Goal: Task Accomplishment & Management: Manage account settings

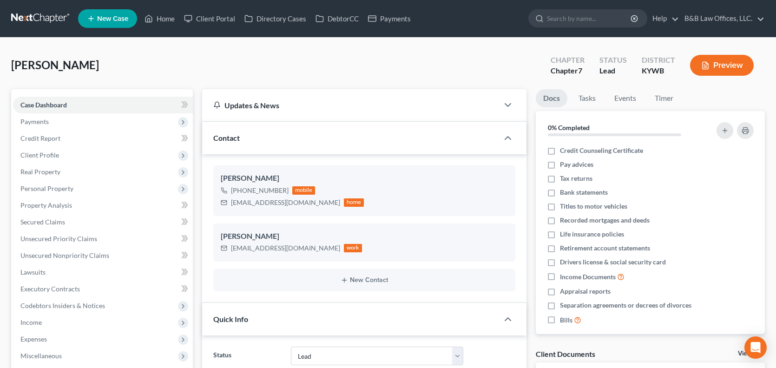
select select "10"
select select "1"
select select "0"
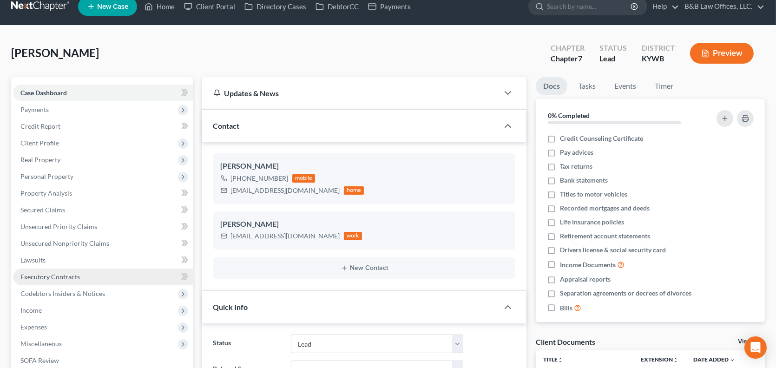
scroll to position [93, 0]
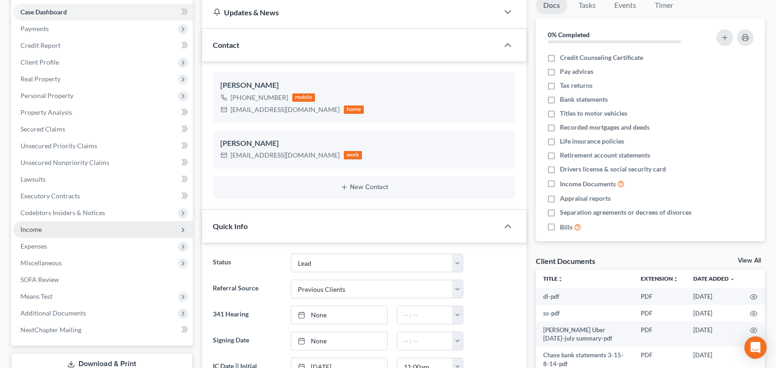
click at [56, 234] on span "Income" at bounding box center [103, 229] width 180 height 17
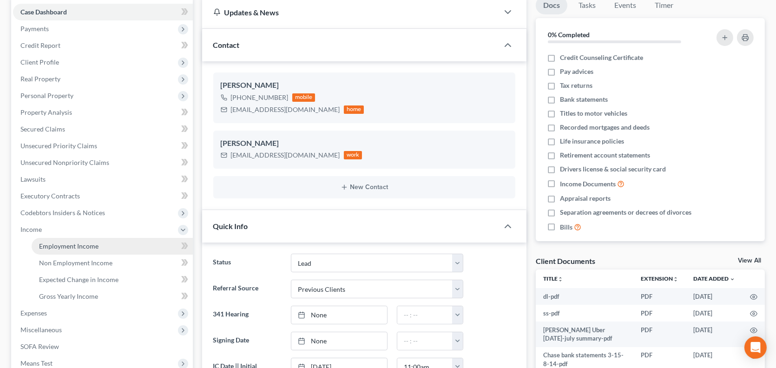
scroll to position [279, 0]
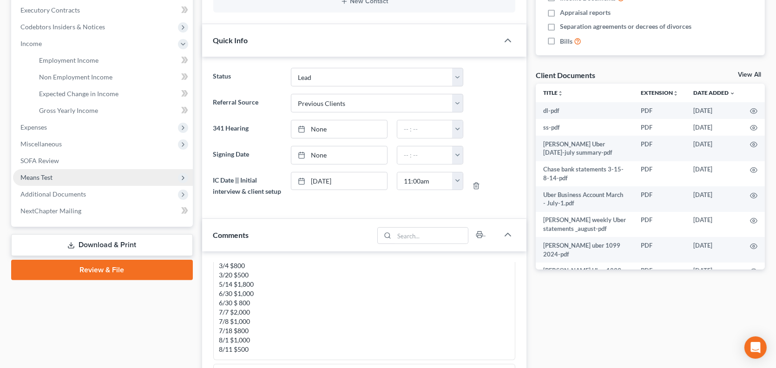
click at [53, 172] on span "Means Test" at bounding box center [103, 177] width 180 height 17
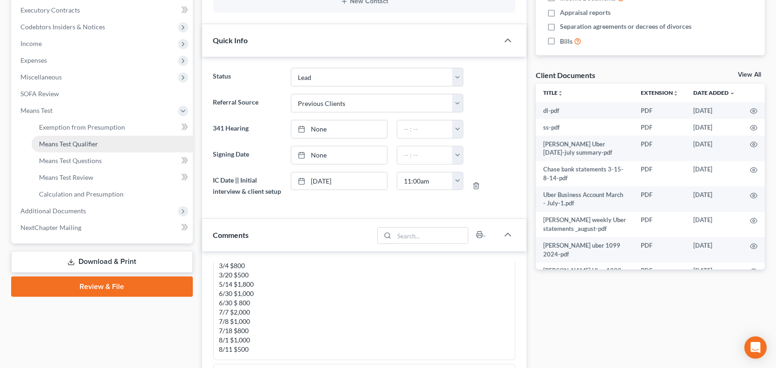
click at [72, 143] on span "Means Test Qualifier" at bounding box center [68, 144] width 59 height 8
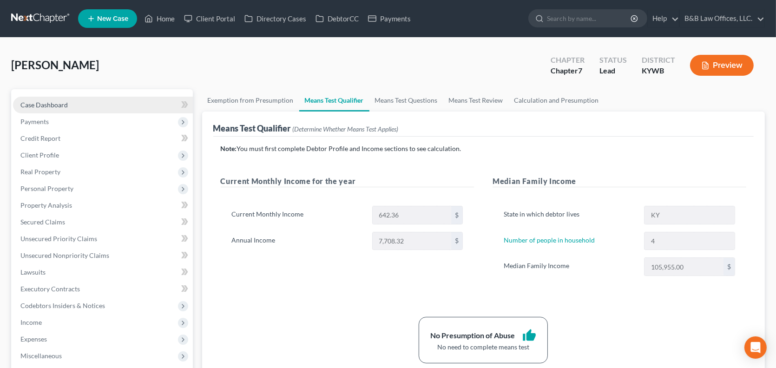
click at [83, 103] on link "Case Dashboard" at bounding box center [103, 105] width 180 height 17
select select "1"
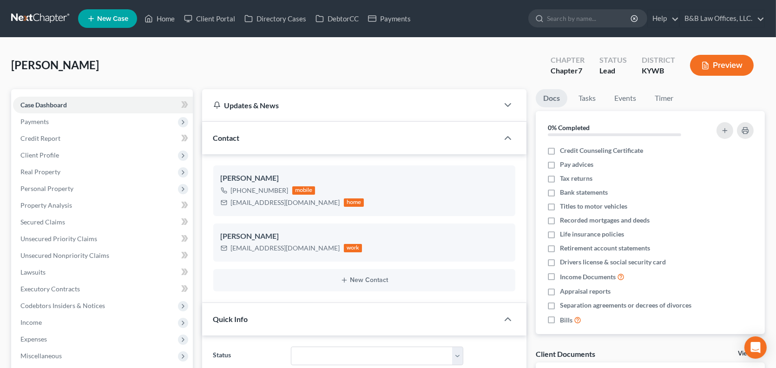
scroll to position [6471, 0]
drag, startPoint x: 71, startPoint y: 103, endPoint x: 622, endPoint y: 240, distance: 567.9
click at [71, 103] on link "Case Dashboard" at bounding box center [103, 105] width 180 height 17
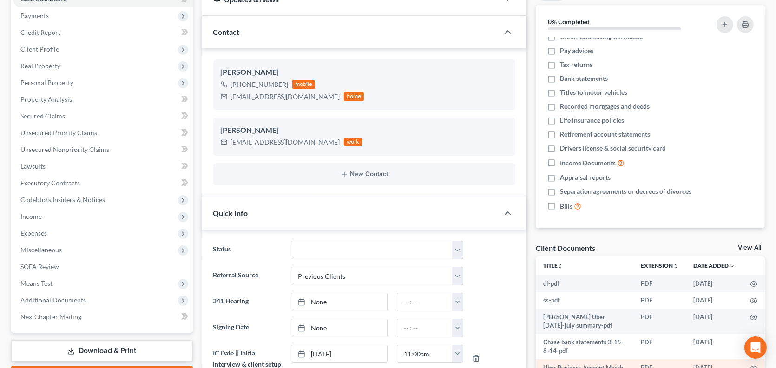
scroll to position [186, 0]
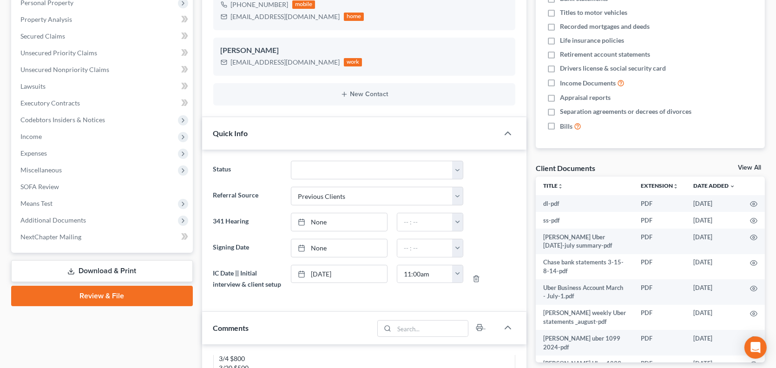
click at [746, 163] on div "Client Documents View All" at bounding box center [650, 169] width 229 height 13
click at [747, 165] on link "View All" at bounding box center [749, 168] width 23 height 7
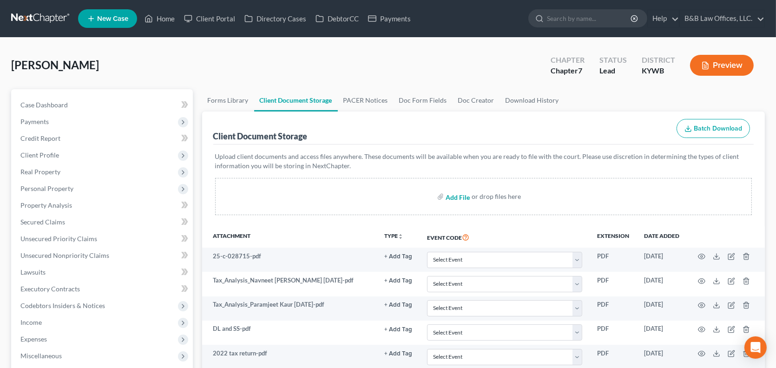
click at [457, 198] on input "file" at bounding box center [457, 196] width 22 height 17
click at [42, 105] on span "Case Dashboard" at bounding box center [43, 105] width 47 height 8
select select "1"
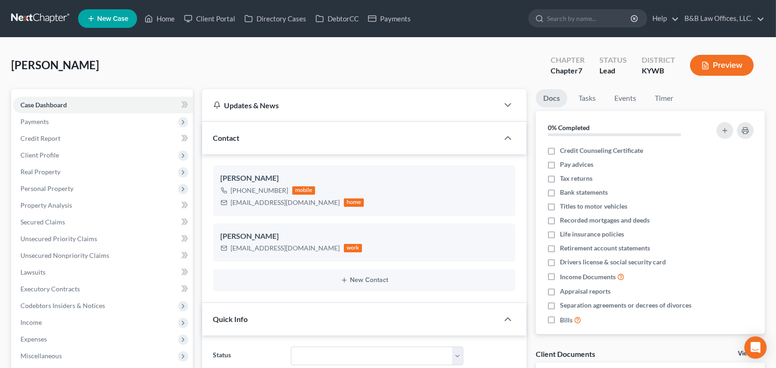
scroll to position [6471, 0]
click at [743, 17] on link "B&B Law Offices, LLC." at bounding box center [722, 18] width 85 height 17
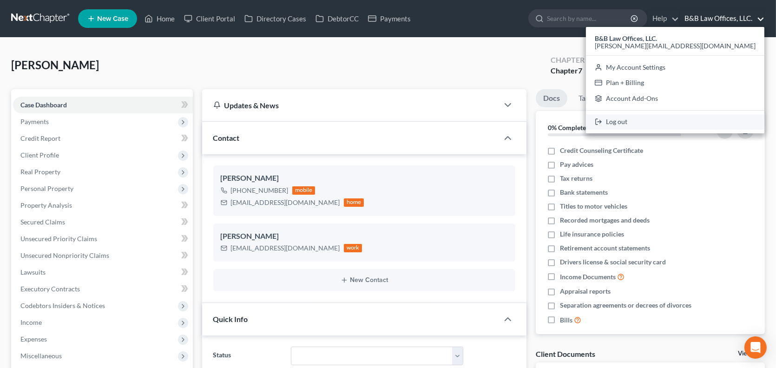
click at [702, 126] on link "Log out" at bounding box center [675, 122] width 179 height 16
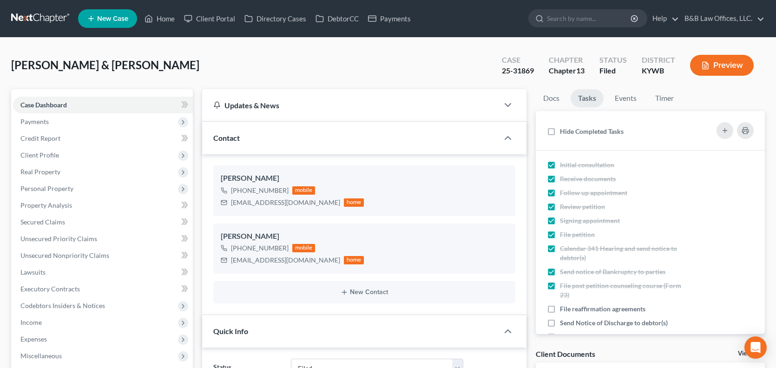
select select "6"
select select "2"
select select "0"
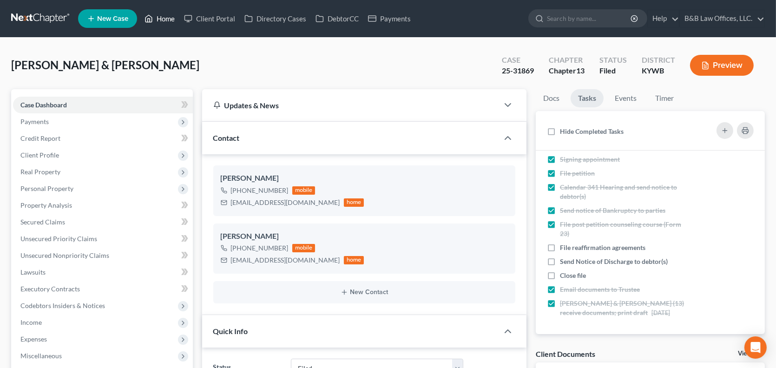
click at [160, 16] on link "Home" at bounding box center [160, 18] width 40 height 17
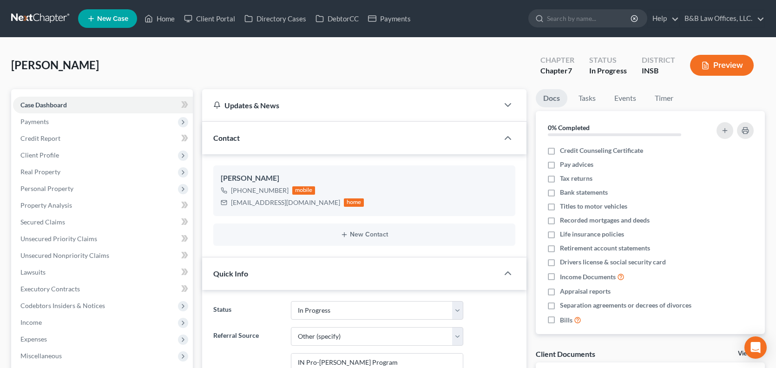
select select "9"
select select "6"
select select "0"
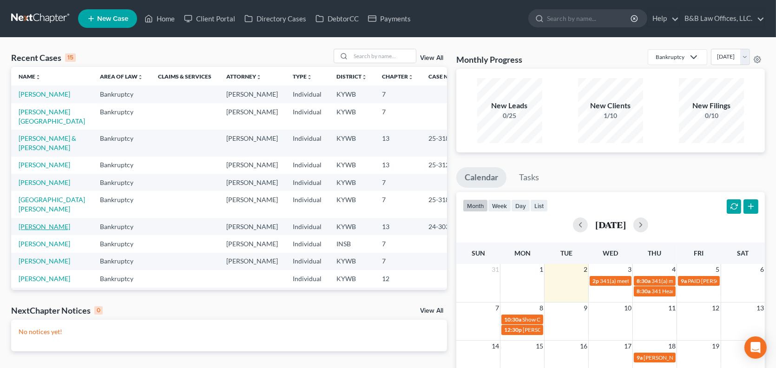
click at [40, 231] on link "[PERSON_NAME]" at bounding box center [45, 227] width 52 height 8
select select "2"
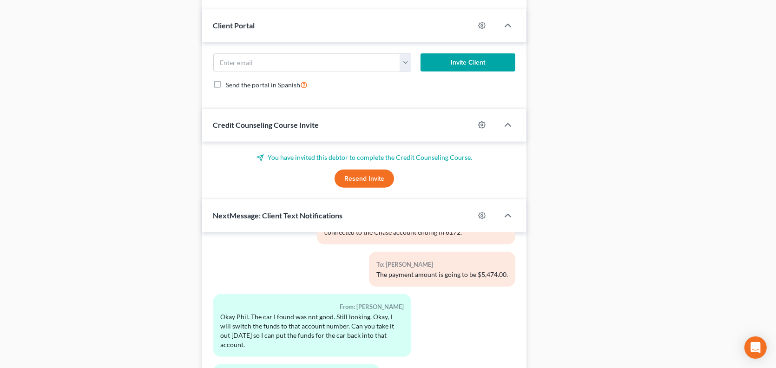
scroll to position [1129, 0]
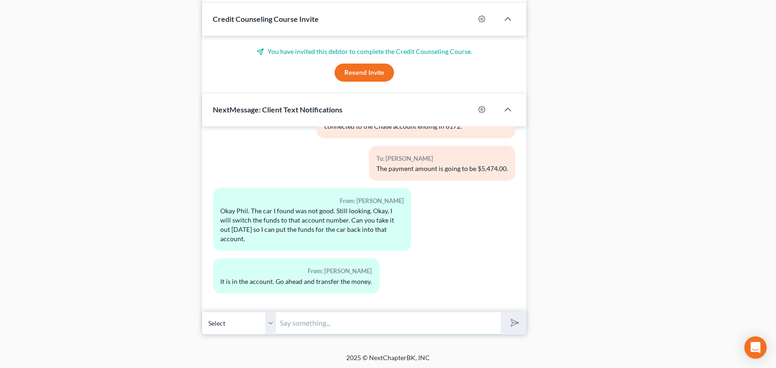
click at [311, 324] on input "text" at bounding box center [389, 323] width 225 height 23
type input "Okay, I scheduled the payment. It may take a few days to process."
click at [517, 318] on icon "submit" at bounding box center [513, 322] width 9 height 9
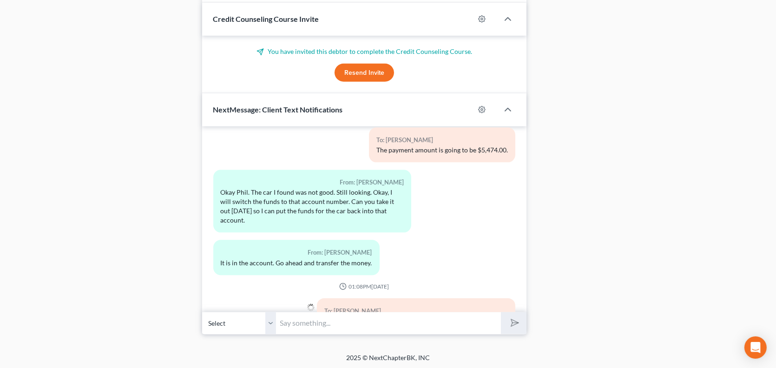
scroll to position [16278, 0]
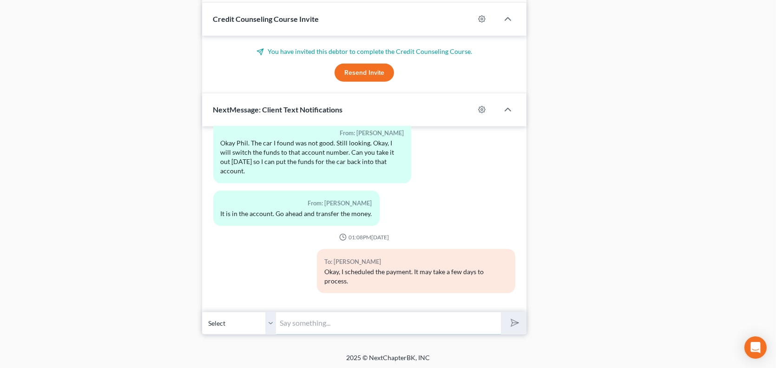
click at [292, 324] on input "text" at bounding box center [389, 323] width 225 height 23
paste input "$5,481.99"
click at [424, 312] on input "The total with TFS fees comes to $5,481.99" at bounding box center [389, 323] width 225 height 23
type input "The total with TFS fees comes to $5,481.99."
click at [511, 326] on icon "submit" at bounding box center [513, 323] width 13 height 13
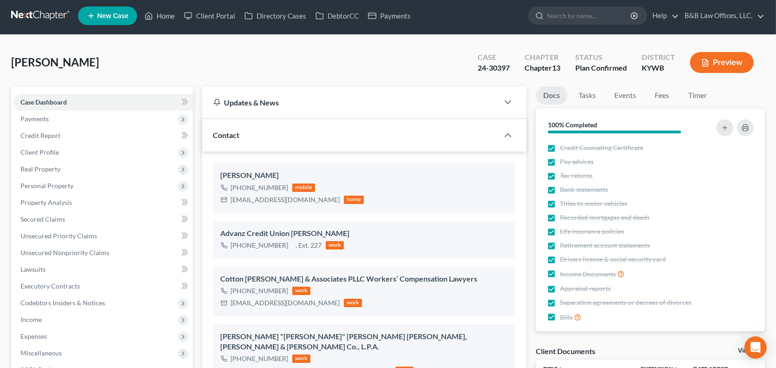
scroll to position [0, 0]
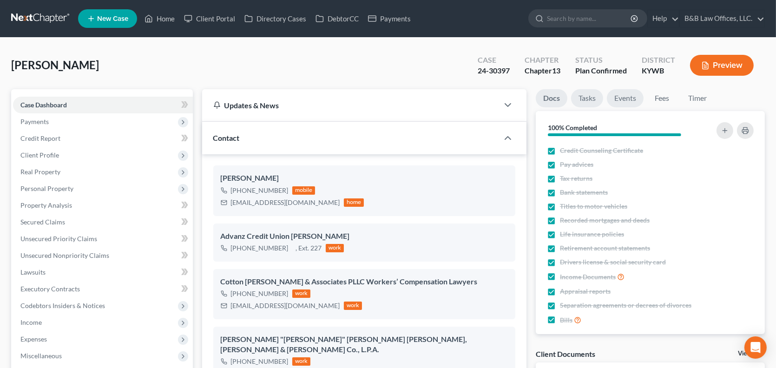
drag, startPoint x: 590, startPoint y: 97, endPoint x: 616, endPoint y: 100, distance: 26.2
click at [590, 98] on link "Tasks" at bounding box center [587, 98] width 32 height 18
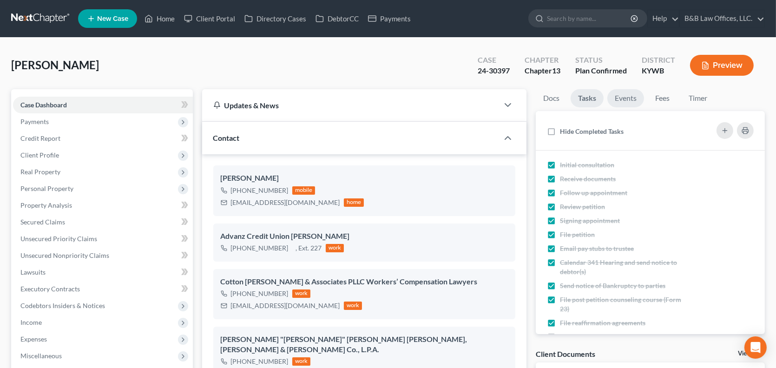
click at [621, 99] on link "Events" at bounding box center [626, 98] width 37 height 18
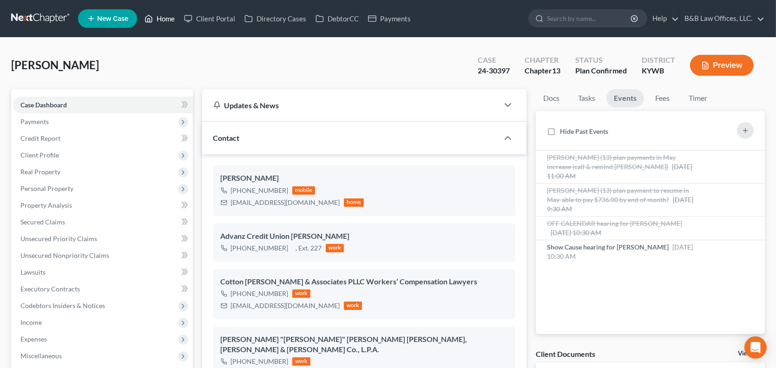
click at [166, 18] on link "Home" at bounding box center [160, 18] width 40 height 17
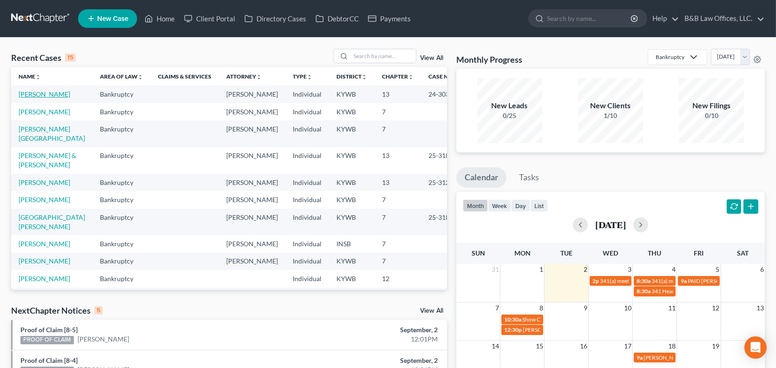
click at [43, 94] on link "Miller, Deborah" at bounding box center [45, 94] width 52 height 8
select select "13"
select select "2"
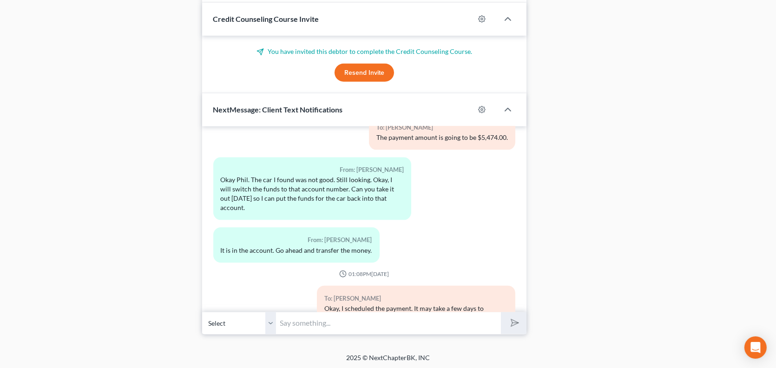
scroll to position [16177, 0]
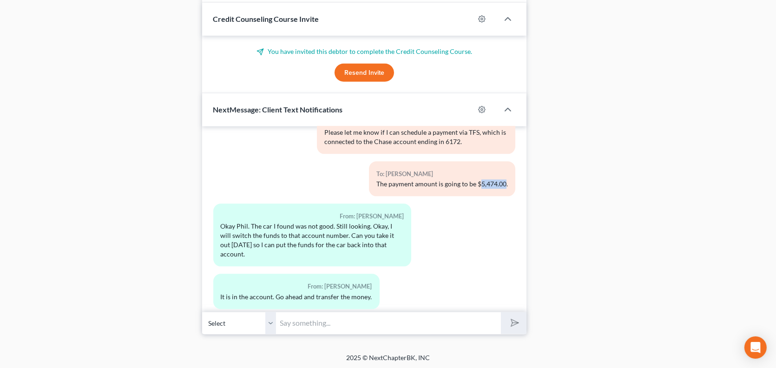
drag, startPoint x: 472, startPoint y: 193, endPoint x: 499, endPoint y: 198, distance: 27.4
click at [499, 189] on div "The payment amount is going to be $5,474.00." at bounding box center [443, 184] width 132 height 9
click at [491, 189] on div "The payment amount is going to be $5,474.00." at bounding box center [443, 184] width 132 height 9
drag, startPoint x: 474, startPoint y: 193, endPoint x: 504, endPoint y: 197, distance: 29.5
click at [504, 197] on div "To: Deborah Miller The payment amount is going to be $5,474.00." at bounding box center [442, 179] width 146 height 35
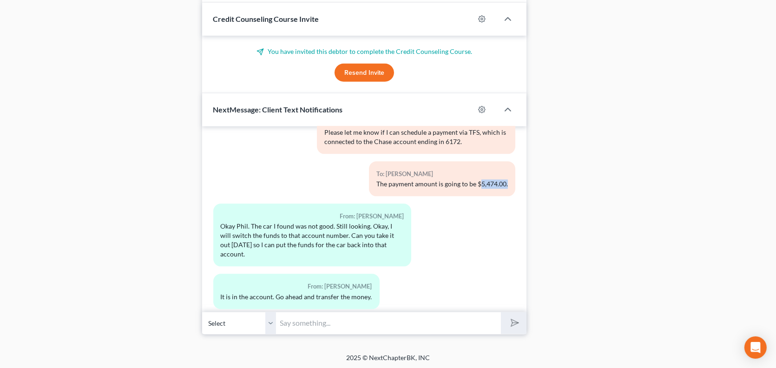
copy div "5,474.00."
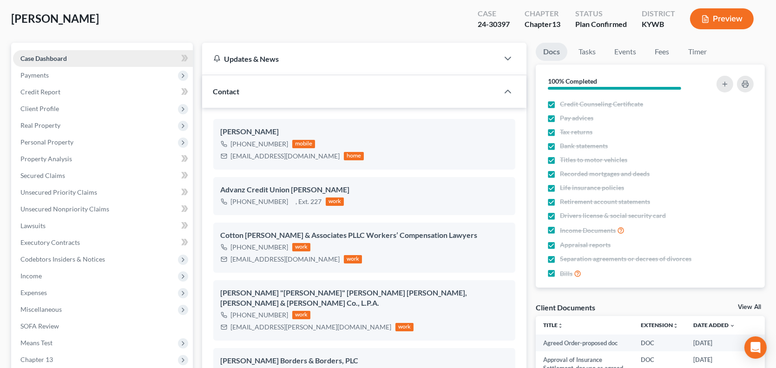
scroll to position [0, 0]
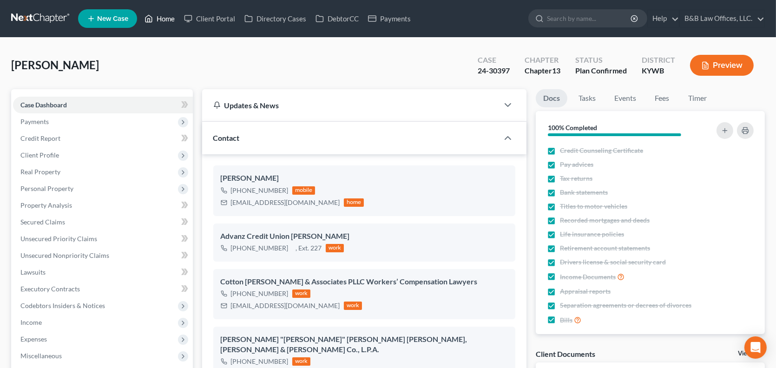
click at [171, 18] on link "Home" at bounding box center [160, 18] width 40 height 17
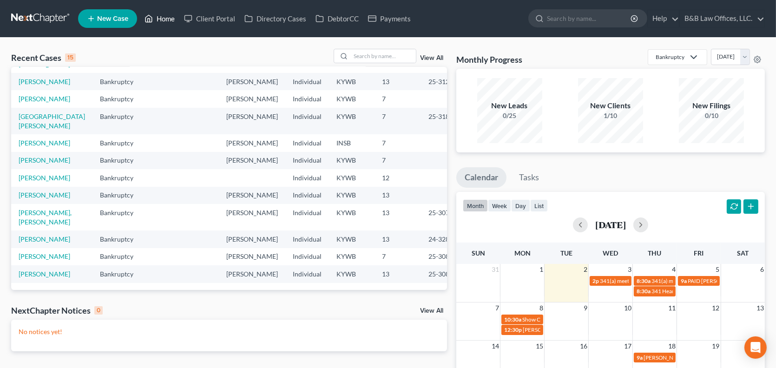
scroll to position [139, 0]
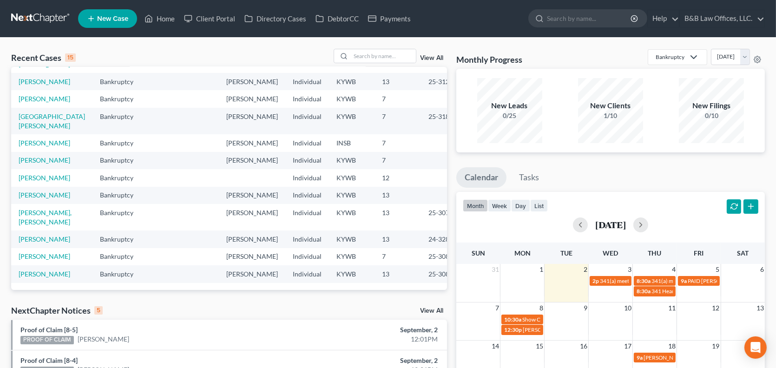
click at [435, 312] on link "View All" at bounding box center [431, 311] width 23 height 7
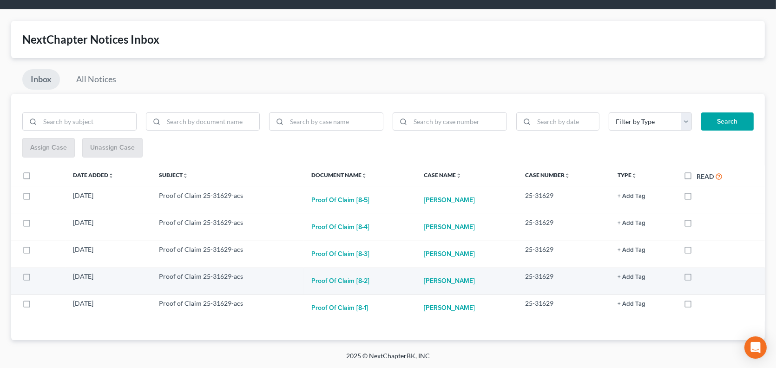
scroll to position [27, 0]
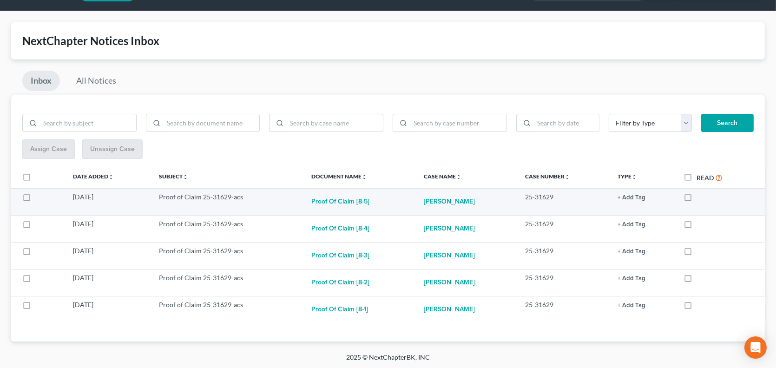
click at [697, 199] on label at bounding box center [697, 199] width 0 height 0
click at [701, 196] on input "checkbox" at bounding box center [704, 195] width 6 height 6
checkbox input "true"
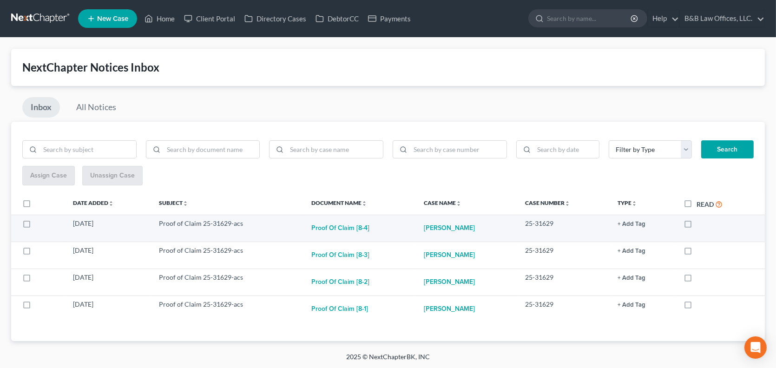
click at [697, 226] on label at bounding box center [697, 226] width 0 height 0
click at [701, 225] on input "checkbox" at bounding box center [704, 222] width 6 height 6
checkbox input "true"
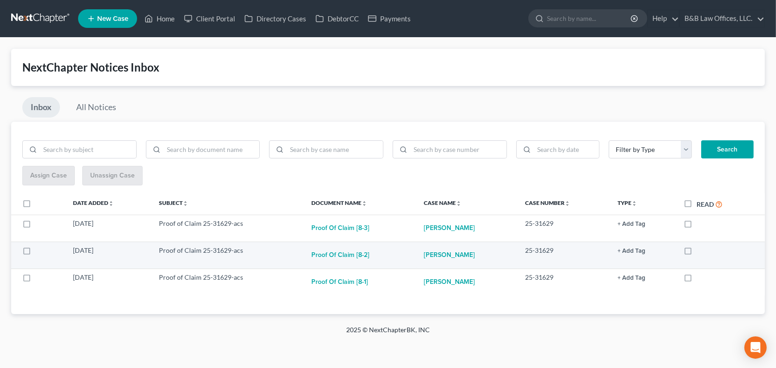
scroll to position [0, 0]
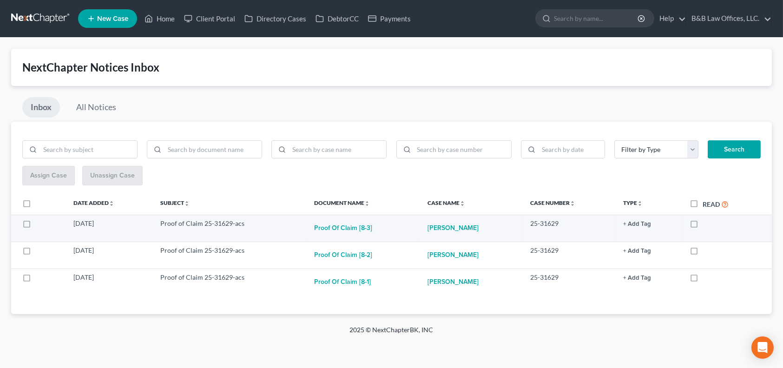
click at [703, 226] on label at bounding box center [703, 226] width 0 height 0
click at [707, 225] on input "checkbox" at bounding box center [710, 222] width 6 height 6
checkbox input "true"
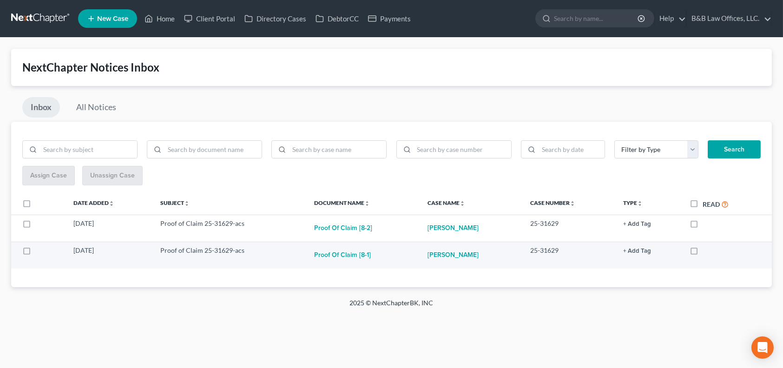
click at [703, 253] on label at bounding box center [703, 253] width 0 height 0
click at [707, 247] on input "checkbox" at bounding box center [710, 249] width 6 height 6
checkbox input "true"
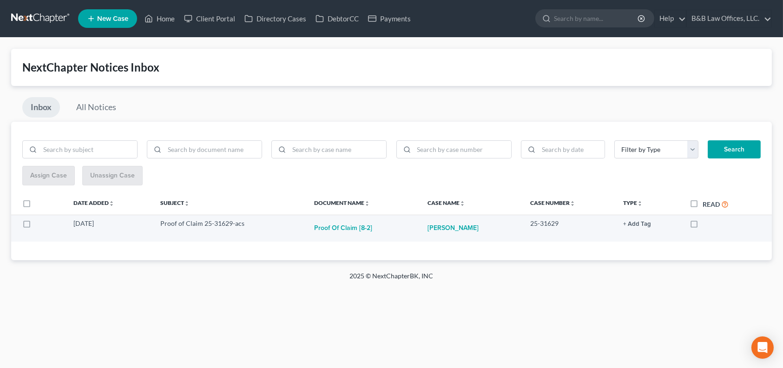
click at [703, 226] on label at bounding box center [703, 226] width 0 height 0
click at [707, 223] on input "checkbox" at bounding box center [710, 222] width 6 height 6
checkbox input "true"
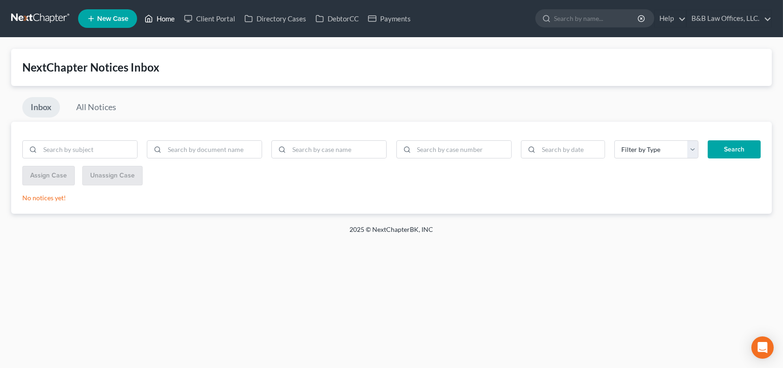
click at [168, 17] on link "Home" at bounding box center [160, 18] width 40 height 17
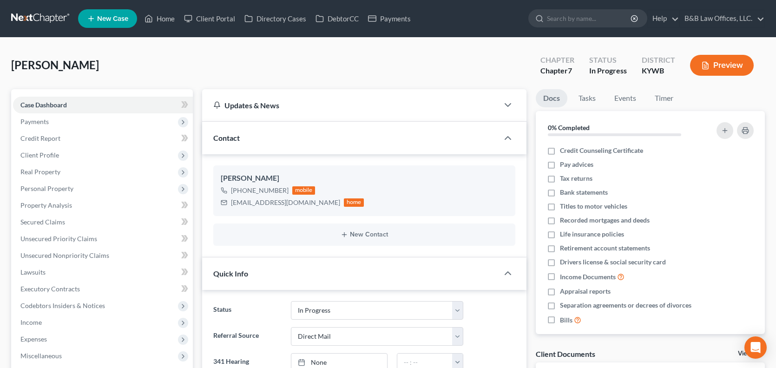
select select "9"
select select "2"
select select "0"
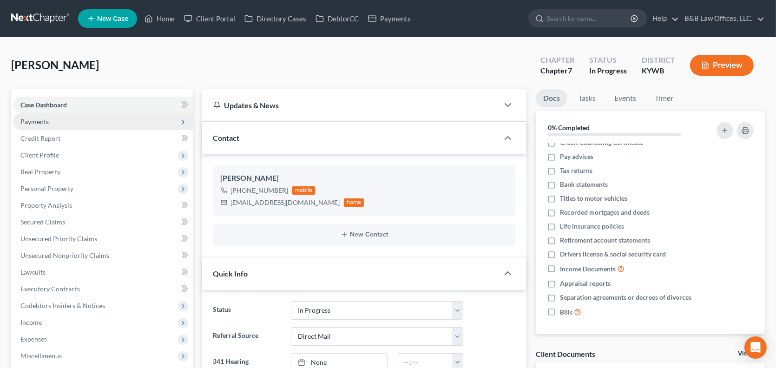
click at [109, 125] on span "Payments" at bounding box center [103, 121] width 180 height 17
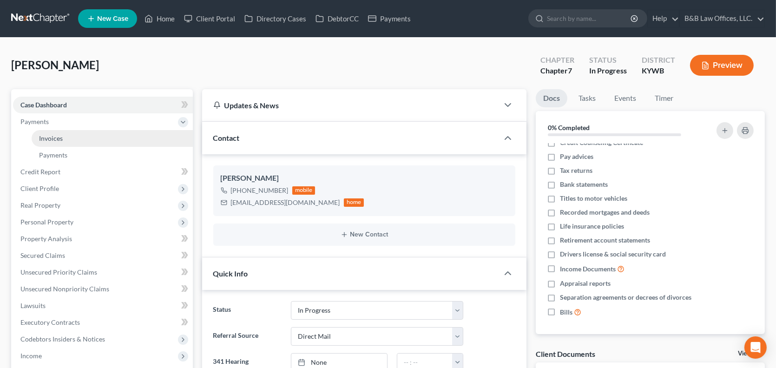
click at [96, 139] on link "Invoices" at bounding box center [112, 138] width 161 height 17
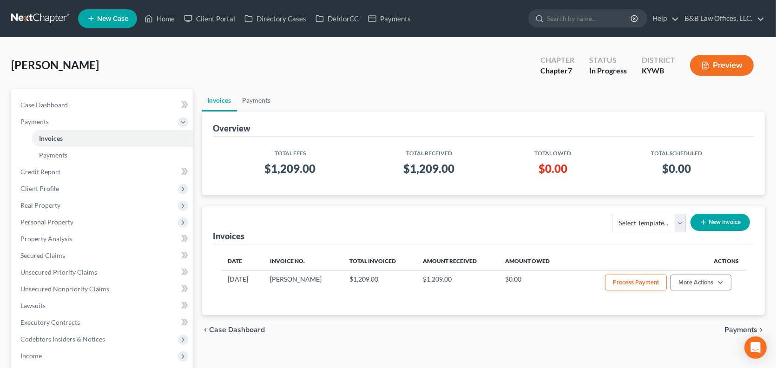
drag, startPoint x: 104, startPoint y: 64, endPoint x: -25, endPoint y: 65, distance: 129.3
click at [0, 65] on html "Home New Case Client Portal Directory Cases DebtorCC Payments B&B Law Offices, …" at bounding box center [388, 280] width 776 height 561
copy span "Earley, Nicholas"
click at [253, 105] on link "Payments" at bounding box center [257, 100] width 40 height 22
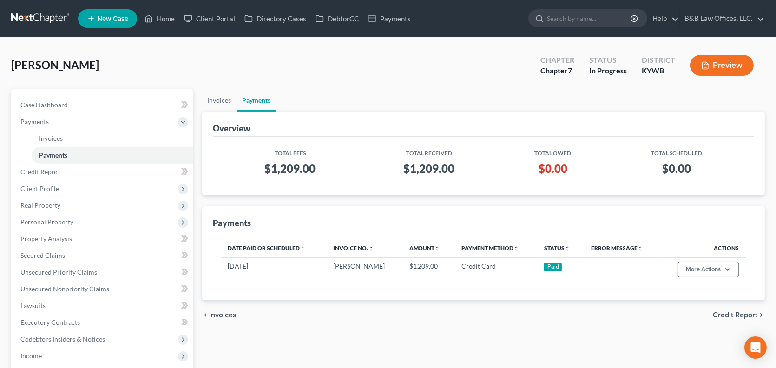
click at [161, 76] on div "Earley, Nicholas Upgraded Chapter Chapter 7 Status In Progress District KYWB Pr…" at bounding box center [388, 69] width 754 height 40
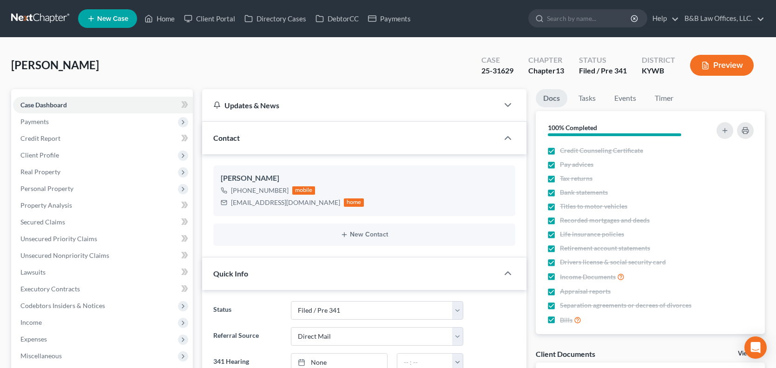
select select "7"
select select "2"
select select "0"
click at [623, 99] on link "Events" at bounding box center [625, 98] width 37 height 18
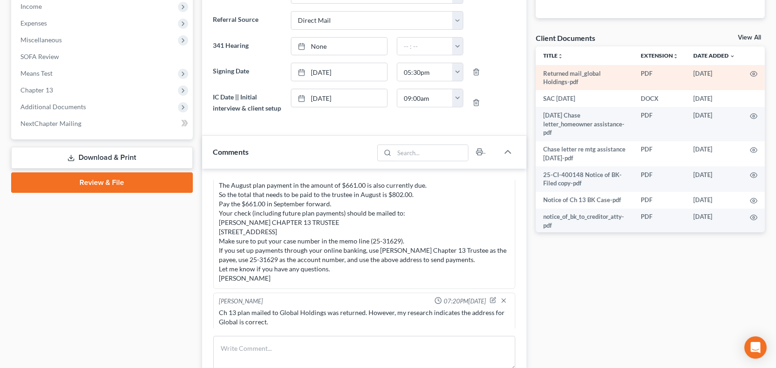
scroll to position [232, 0]
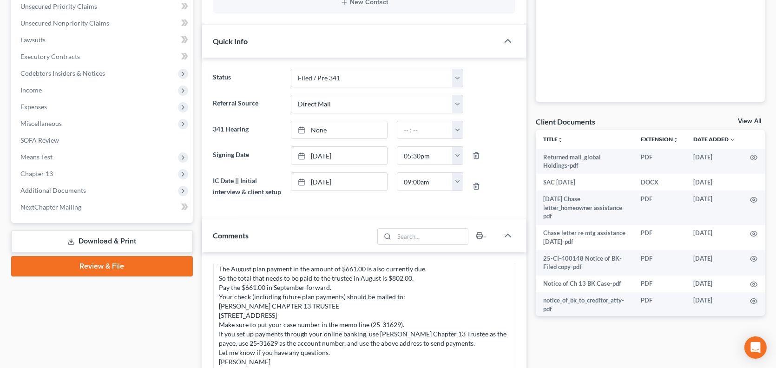
click at [746, 118] on link "View All" at bounding box center [749, 121] width 23 height 7
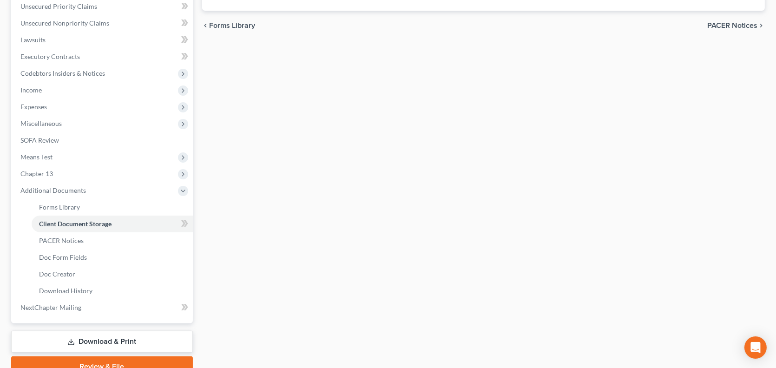
scroll to position [143, 0]
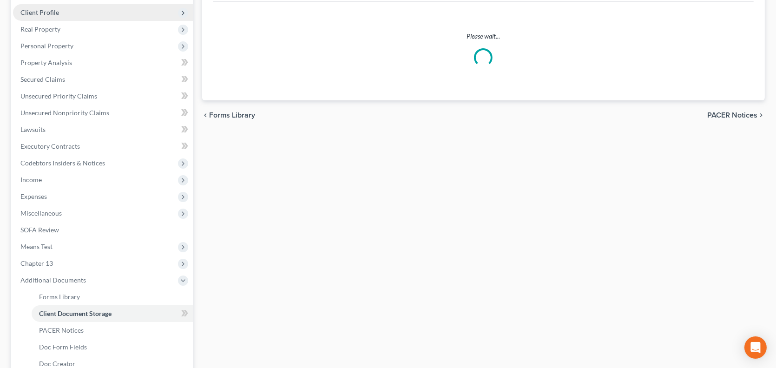
click at [31, 16] on span "Client Profile" at bounding box center [39, 12] width 39 height 8
select select "7"
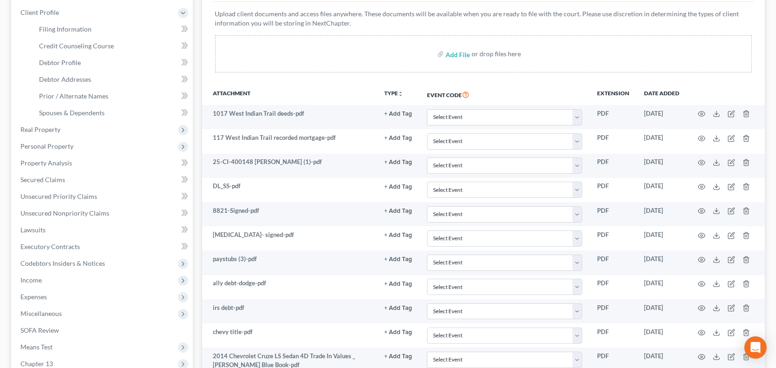
click at [35, 21] on span "Client Profile" at bounding box center [103, 12] width 180 height 17
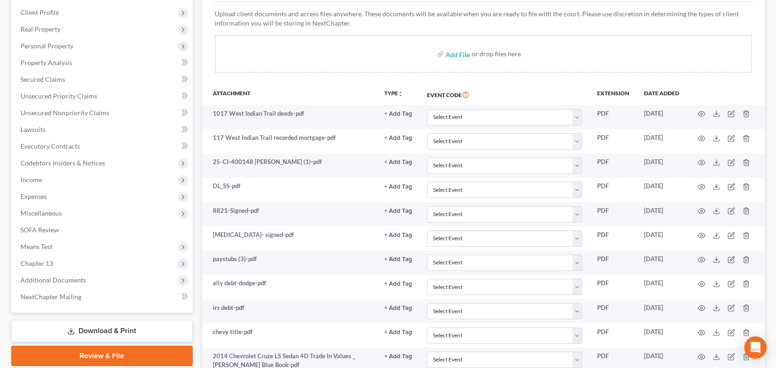
scroll to position [279, 0]
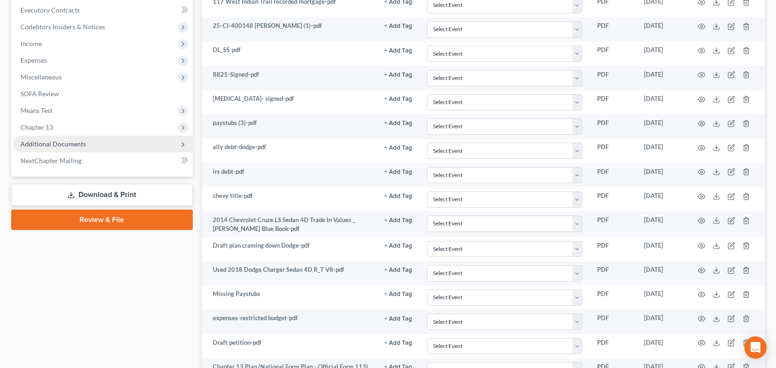
click at [73, 143] on span "Additional Documents" at bounding box center [53, 144] width 66 height 8
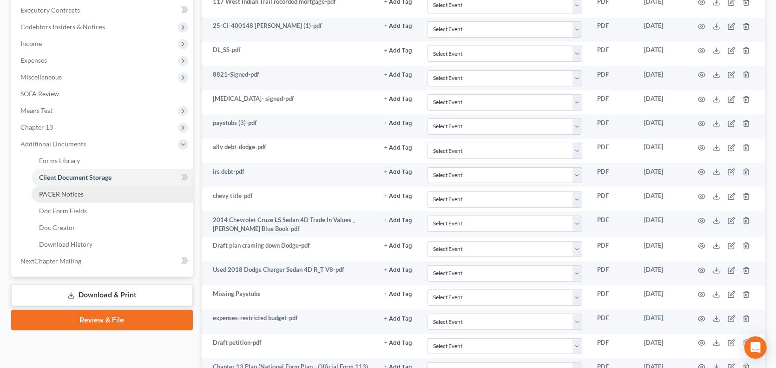
click at [89, 196] on link "PACER Notices" at bounding box center [112, 194] width 161 height 17
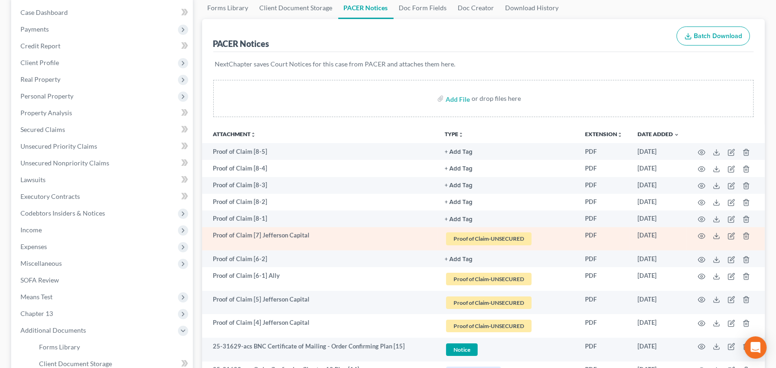
scroll to position [93, 0]
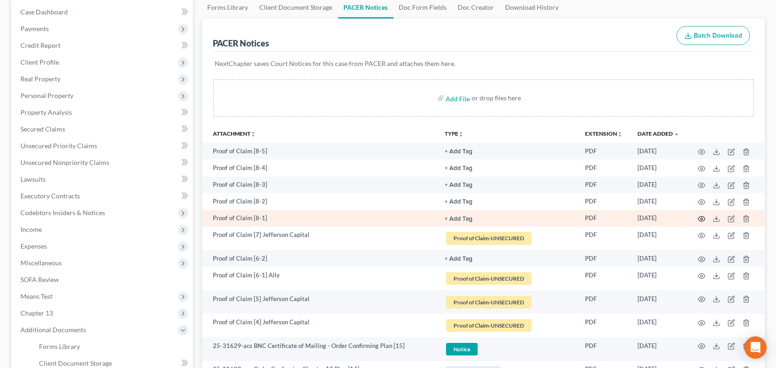
click at [703, 219] on circle "button" at bounding box center [702, 219] width 2 height 2
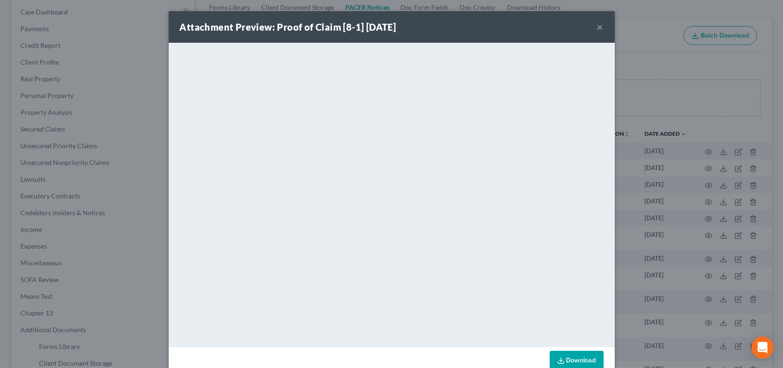
click at [597, 23] on button "×" at bounding box center [600, 26] width 7 height 11
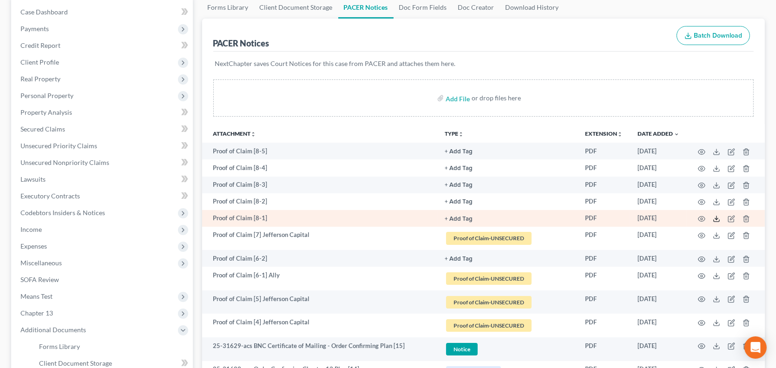
click at [719, 220] on icon at bounding box center [716, 218] width 7 height 7
click at [731, 219] on icon "button" at bounding box center [731, 218] width 7 height 7
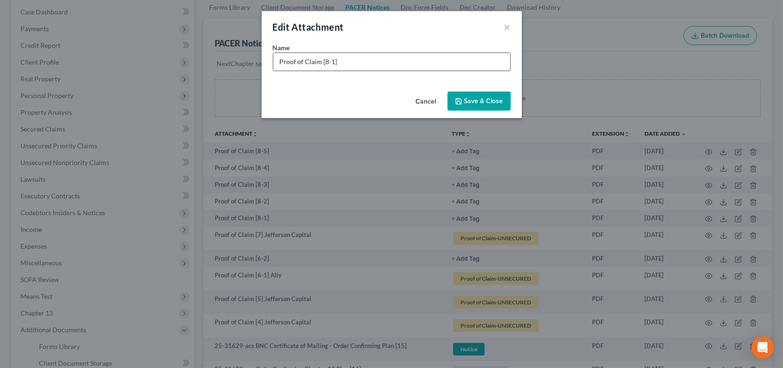
click at [346, 62] on input "Proof of Claim [8-1]" at bounding box center [391, 62] width 237 height 18
type input "Proof of Claim [8-1] Portfolio Recovery (Capital One)"
click at [463, 99] on button "Save & Close" at bounding box center [479, 102] width 63 height 20
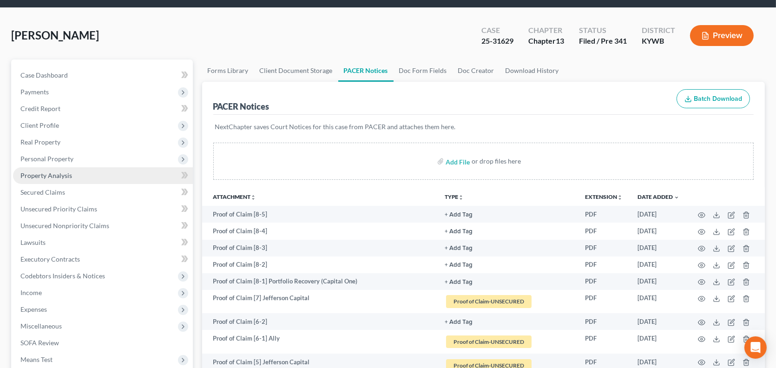
scroll to position [0, 0]
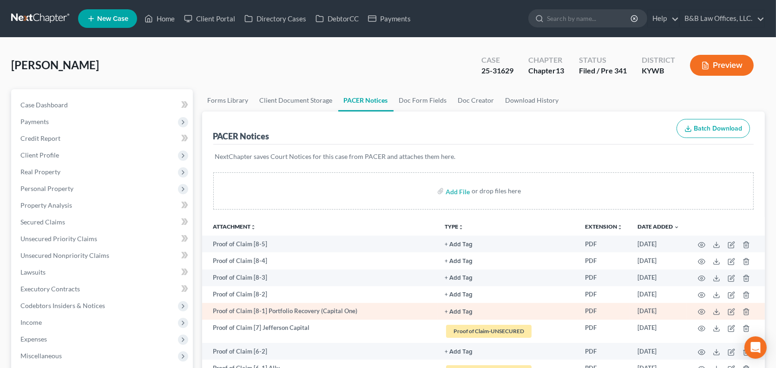
click at [455, 248] on button "+ Add Tag" at bounding box center [459, 245] width 28 height 6
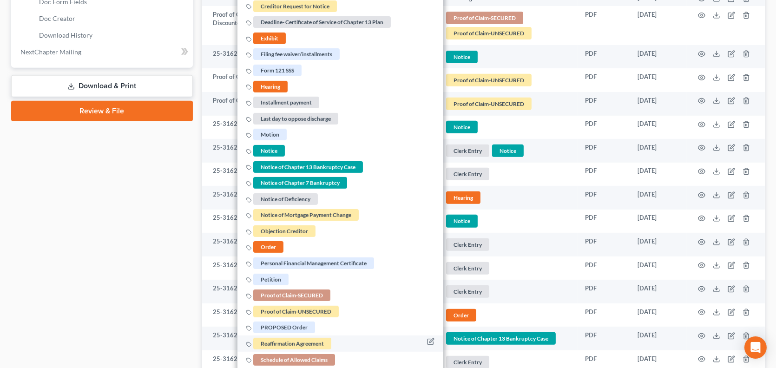
scroll to position [511, 0]
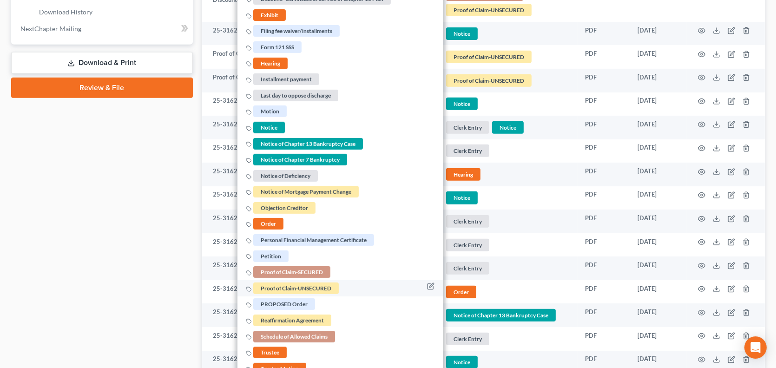
click at [315, 288] on span "Proof of Claim-UNSECURED" at bounding box center [296, 289] width 86 height 12
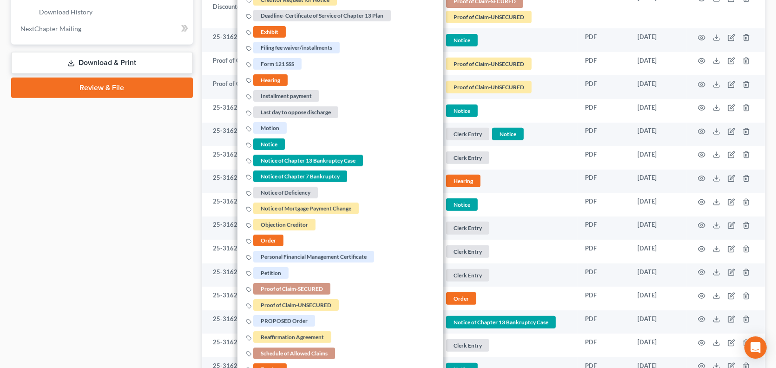
click at [148, 261] on div "Case Dashboard Payments Invoices Payments Payments Credit Report Client Profile" at bounding box center [102, 45] width 191 height 934
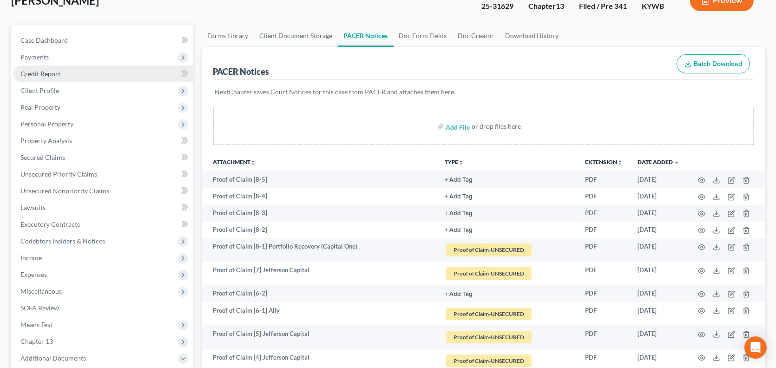
scroll to position [0, 0]
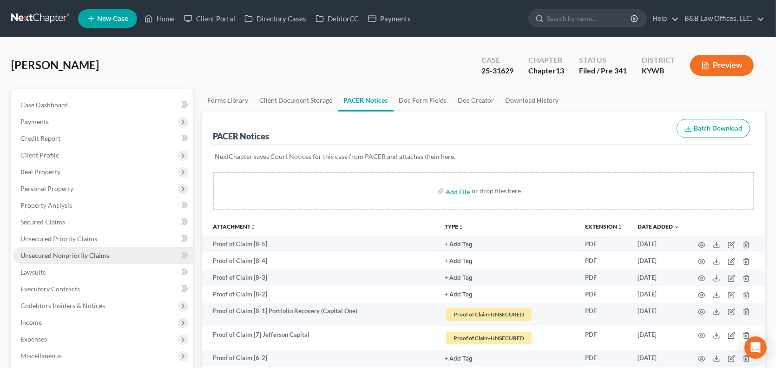
click at [67, 257] on span "Unsecured Nonpriority Claims" at bounding box center [64, 256] width 89 height 8
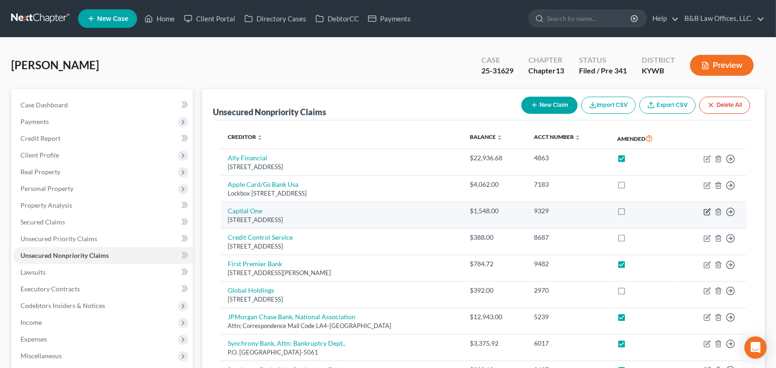
click at [709, 212] on icon "button" at bounding box center [707, 211] width 7 height 7
select select "46"
select select "2"
select select "0"
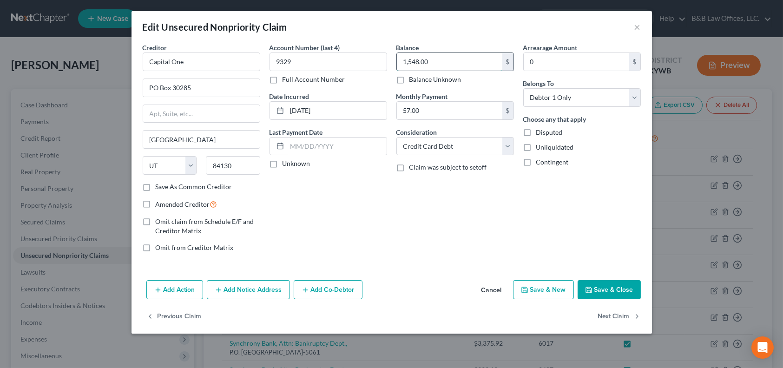
click at [451, 63] on input "1,548.00" at bounding box center [450, 62] width 106 height 18
click at [448, 63] on input "1,548.00" at bounding box center [450, 62] width 106 height 18
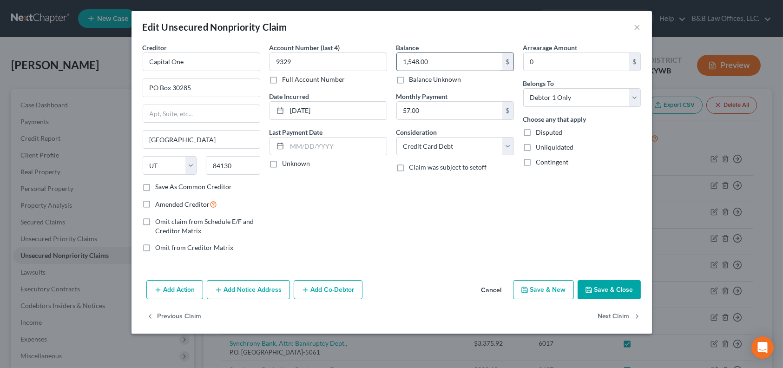
click at [448, 63] on input "1,548.00" at bounding box center [450, 62] width 106 height 18
click at [442, 61] on input "1,548.00" at bounding box center [450, 62] width 106 height 18
click at [427, 64] on input "1,548.00" at bounding box center [450, 62] width 106 height 18
type input "1,548.51"
click at [606, 289] on button "Save & Close" at bounding box center [609, 290] width 63 height 20
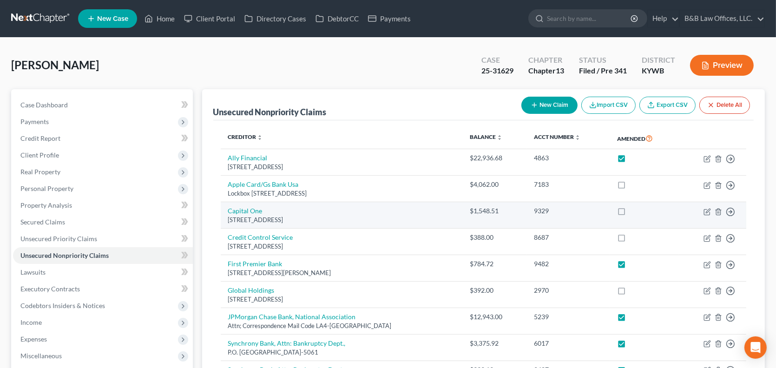
click at [630, 213] on label at bounding box center [630, 213] width 0 height 0
click at [634, 209] on input "checkbox" at bounding box center [637, 209] width 6 height 6
checkbox input "true"
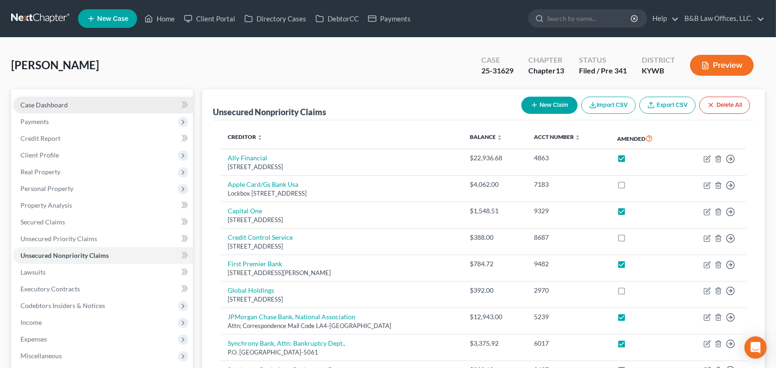
click at [57, 105] on span "Case Dashboard" at bounding box center [43, 105] width 47 height 8
select select "2"
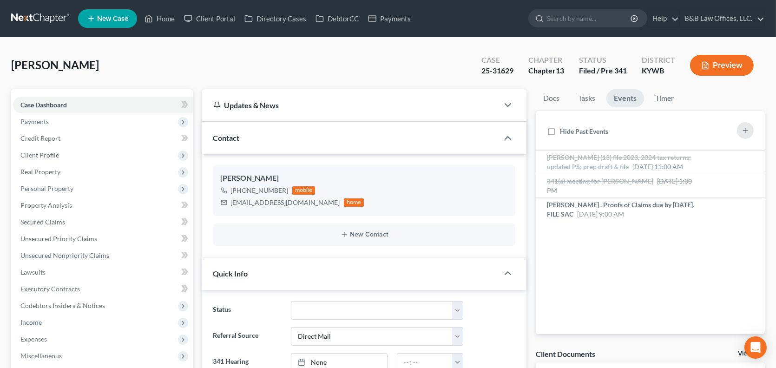
scroll to position [239, 0]
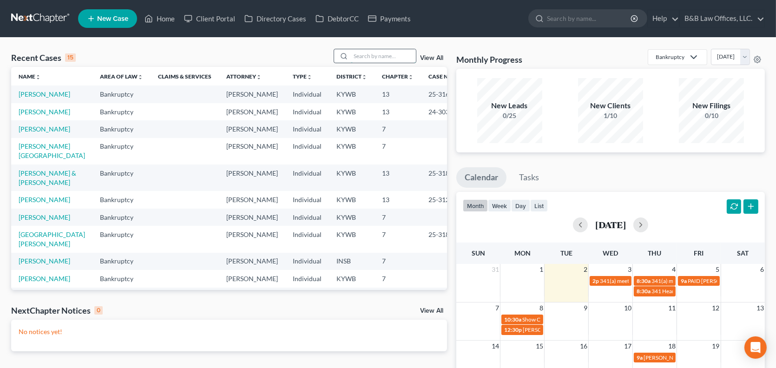
click at [368, 54] on input "search" at bounding box center [383, 55] width 65 height 13
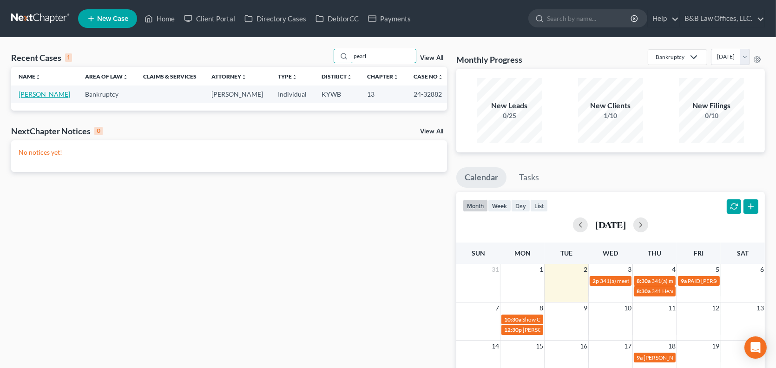
type input "pearl"
click at [33, 94] on link "[PERSON_NAME]" at bounding box center [45, 94] width 52 height 8
select select "2"
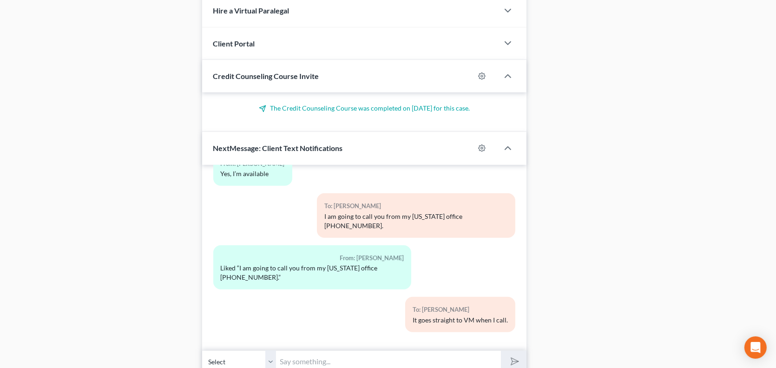
scroll to position [825, 0]
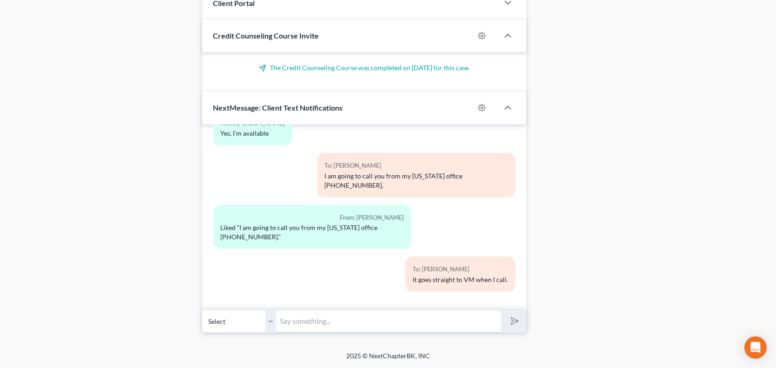
click at [299, 324] on input "text" at bounding box center [389, 321] width 225 height 23
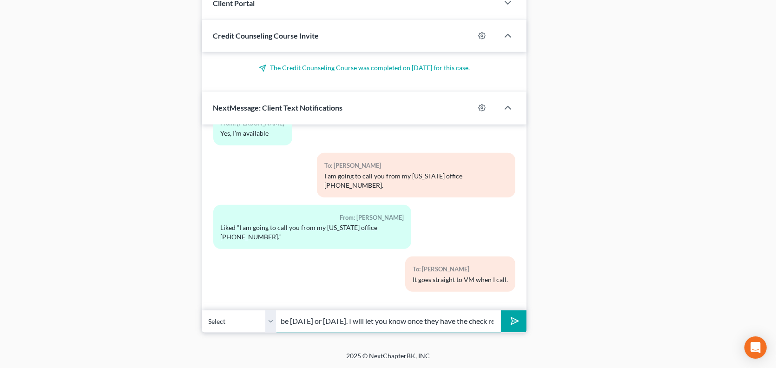
scroll to position [0, 142]
type input "I spoke to [PERSON_NAME], they said it will be [DATE] or [DATE]. I will let you…"
click at [501, 311] on button "submit" at bounding box center [514, 322] width 26 height 22
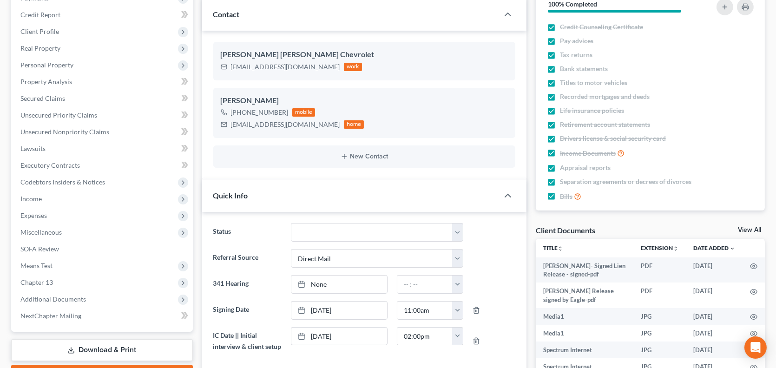
scroll to position [0, 0]
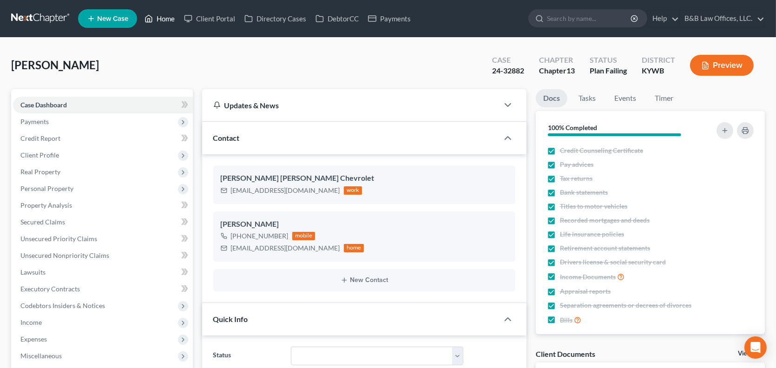
click at [169, 18] on link "Home" at bounding box center [160, 18] width 40 height 17
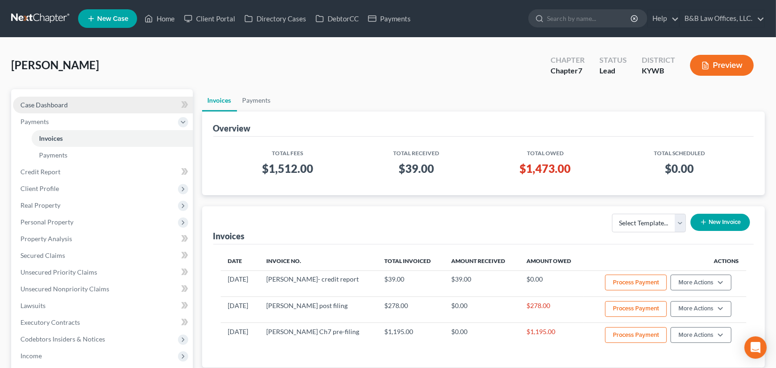
click at [84, 107] on link "Case Dashboard" at bounding box center [103, 105] width 180 height 17
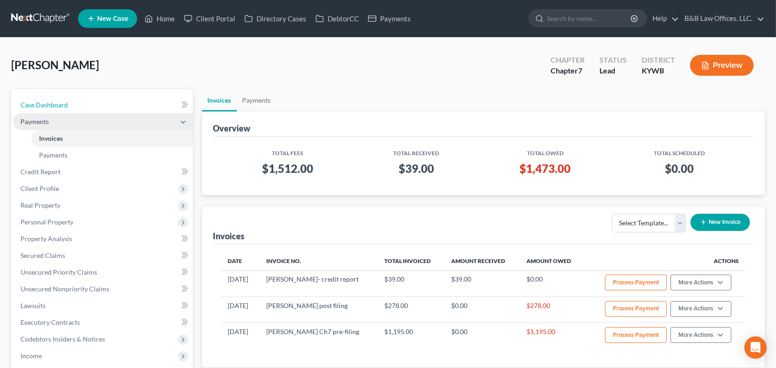
select select "2"
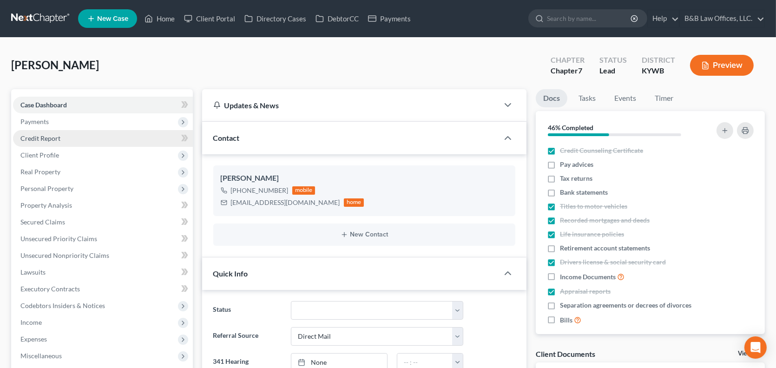
scroll to position [2629, 0]
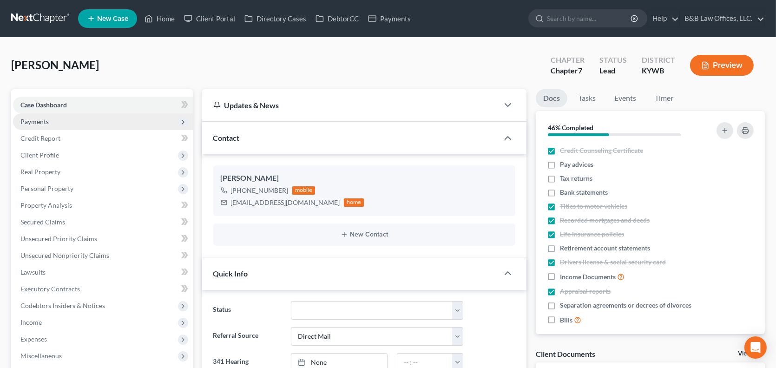
click at [70, 123] on span "Payments" at bounding box center [103, 121] width 180 height 17
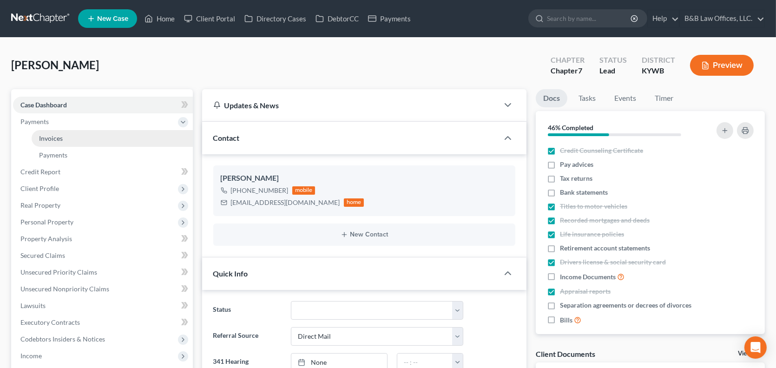
click at [70, 137] on link "Invoices" at bounding box center [112, 138] width 161 height 17
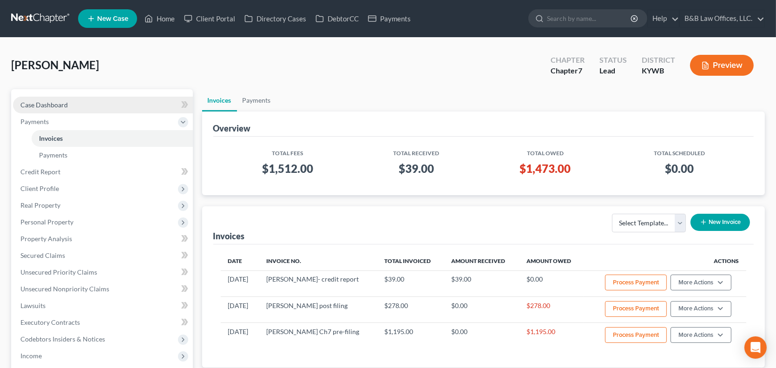
click at [76, 107] on link "Case Dashboard" at bounding box center [103, 105] width 180 height 17
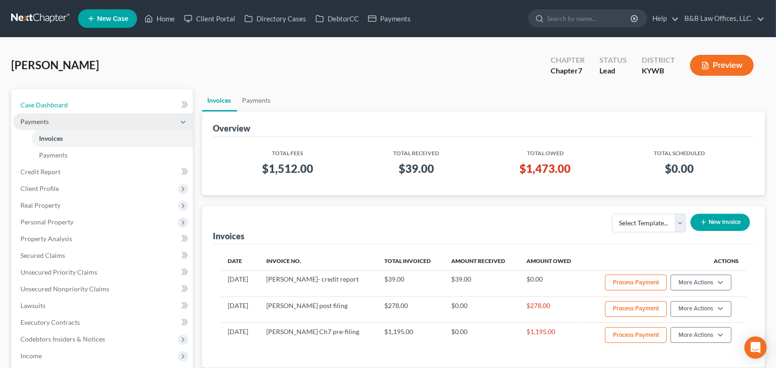
select select "2"
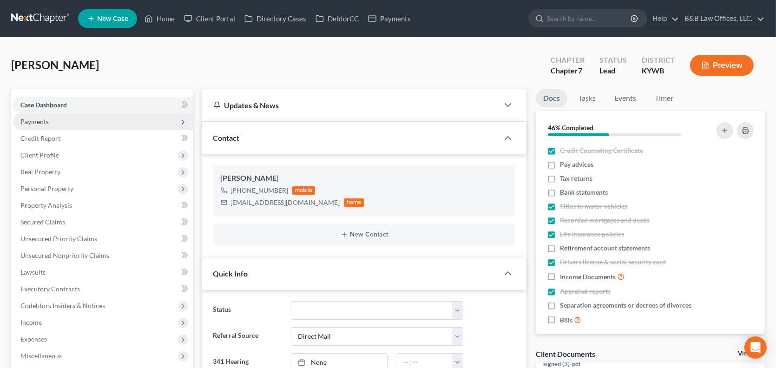
click at [126, 122] on span "Payments" at bounding box center [103, 121] width 180 height 17
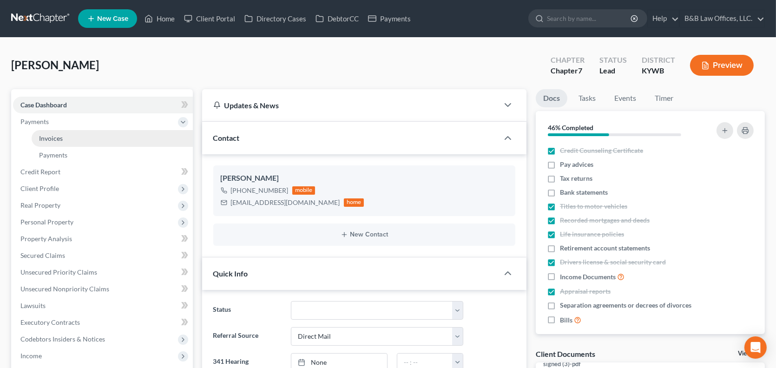
click at [119, 141] on link "Invoices" at bounding box center [112, 138] width 161 height 17
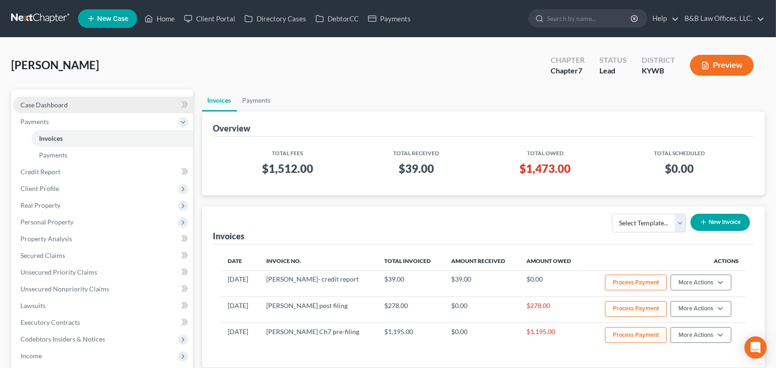
click at [45, 102] on span "Case Dashboard" at bounding box center [43, 105] width 47 height 8
select select "10"
select select "2"
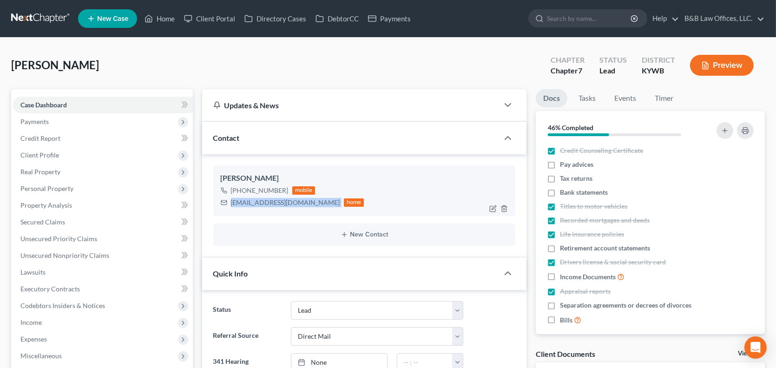
drag, startPoint x: 231, startPoint y: 202, endPoint x: 290, endPoint y: 208, distance: 59.4
click at [290, 208] on div "Cortez King +1 (502) 294-8161 mobile cdksr81@gmail.com home" at bounding box center [364, 191] width 302 height 50
copy div "cdksr81@gmail.com"
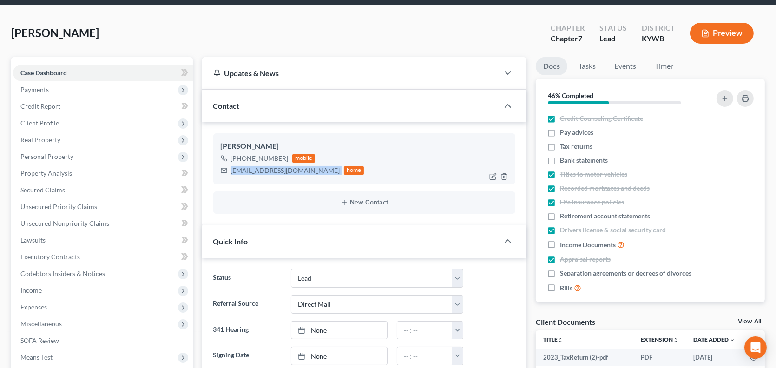
scroll to position [93, 0]
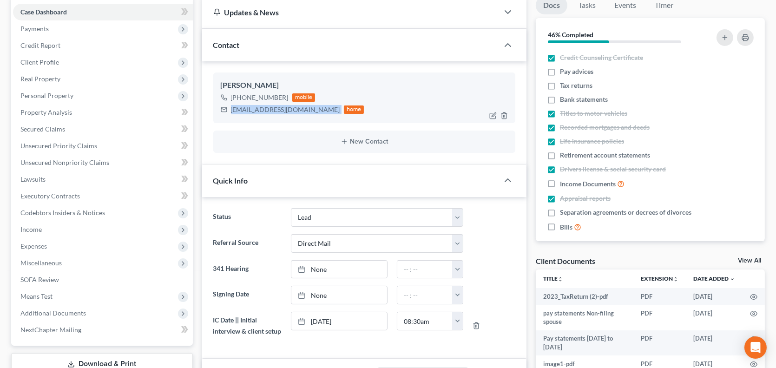
copy div "cdksr81@gmail.com"
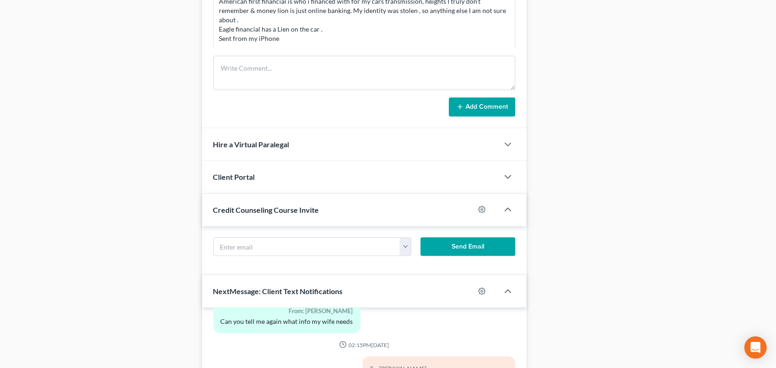
scroll to position [651, 0]
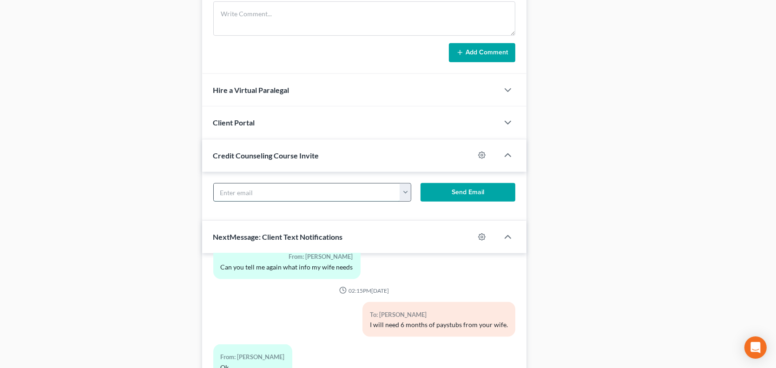
click at [265, 201] on input "text" at bounding box center [307, 193] width 186 height 18
paste input "cdksr81@gmail.com"
type input "cdksr81@gmail.com"
click at [451, 200] on button "Send Email" at bounding box center [468, 192] width 94 height 19
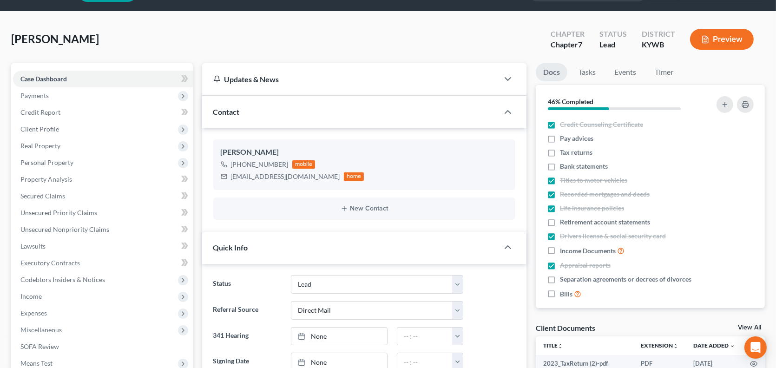
scroll to position [0, 0]
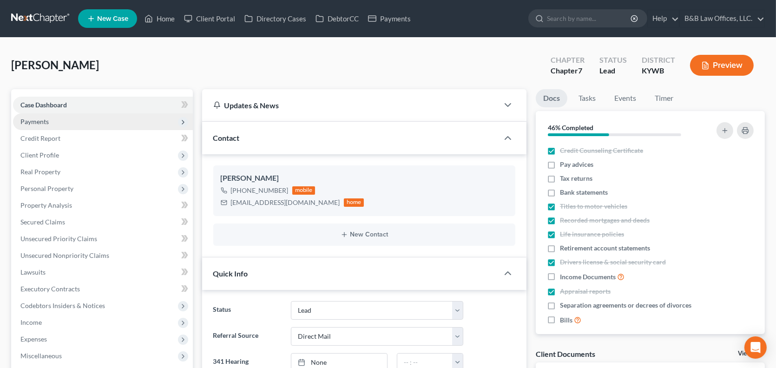
click at [78, 119] on span "Payments" at bounding box center [103, 121] width 180 height 17
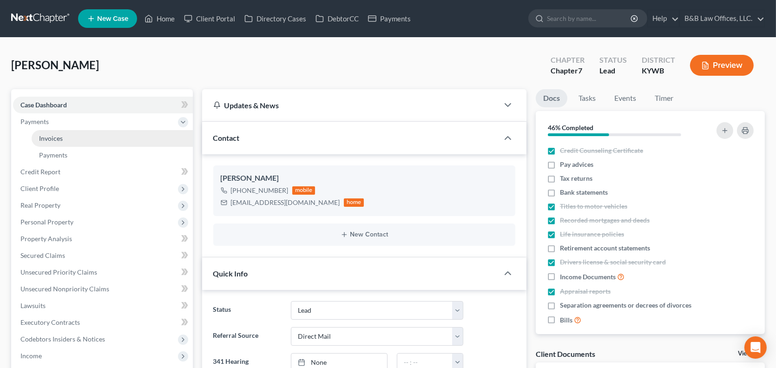
click at [81, 142] on link "Invoices" at bounding box center [112, 138] width 161 height 17
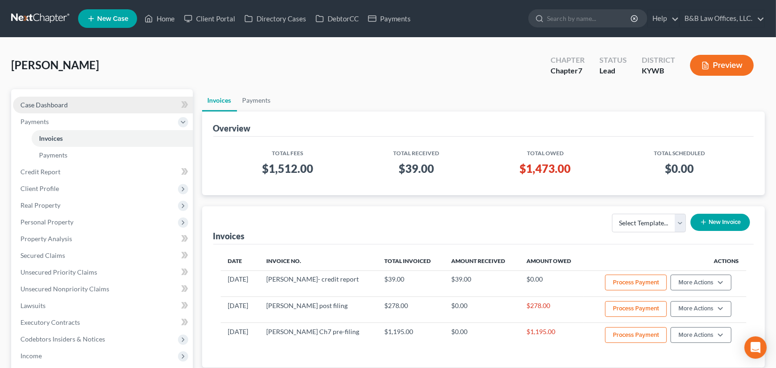
click at [70, 103] on link "Case Dashboard" at bounding box center [103, 105] width 180 height 17
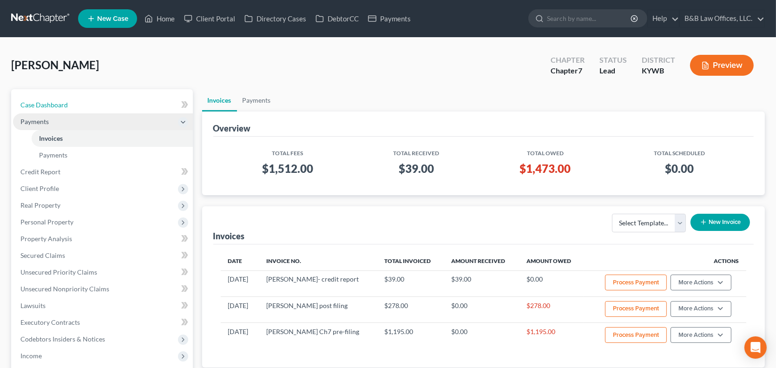
select select "10"
select select "2"
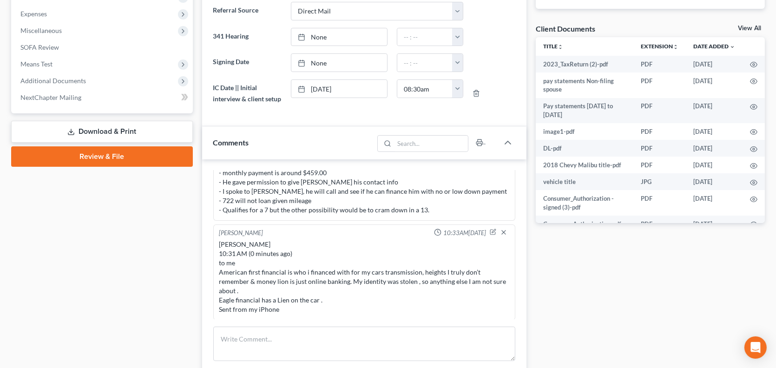
scroll to position [511, 0]
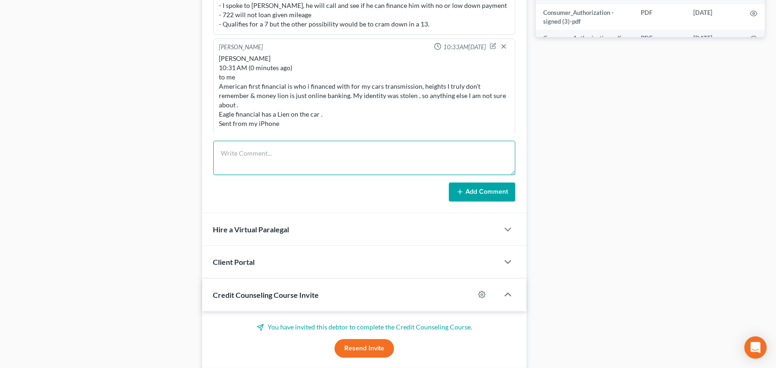
click at [250, 167] on textarea at bounding box center [364, 158] width 302 height 34
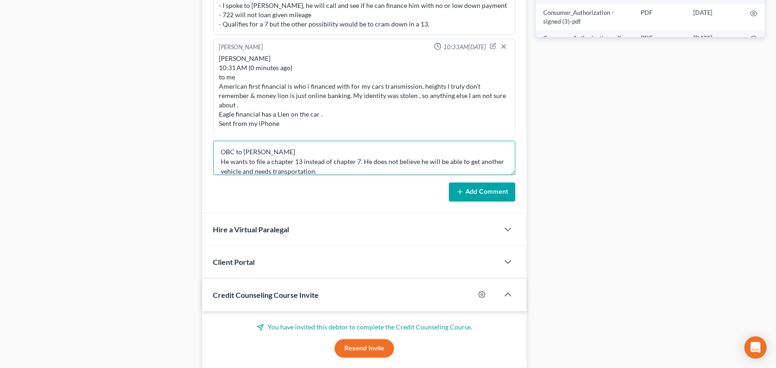
type textarea "OBC to Cortez He wants to file a chapter 13 instead of chapter 7. He does not b…"
click at [483, 202] on button "Add Comment" at bounding box center [482, 193] width 66 height 20
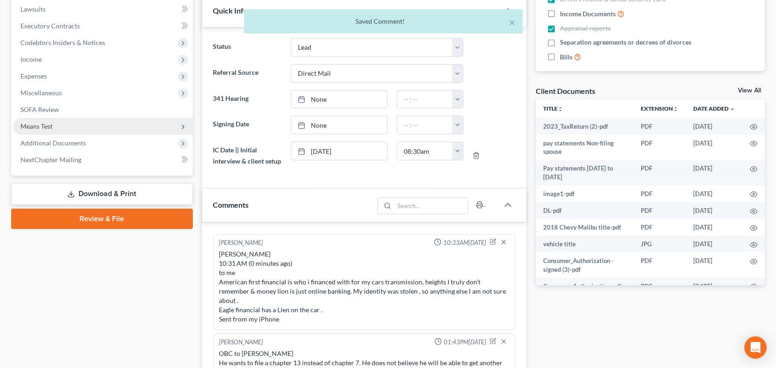
scroll to position [46, 0]
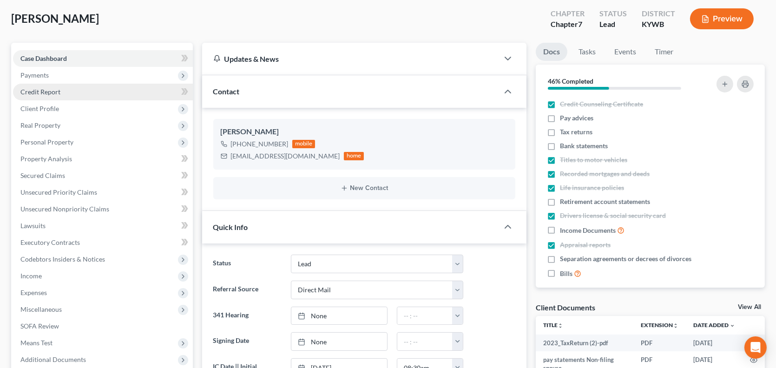
click at [67, 95] on link "Credit Report" at bounding box center [103, 92] width 180 height 17
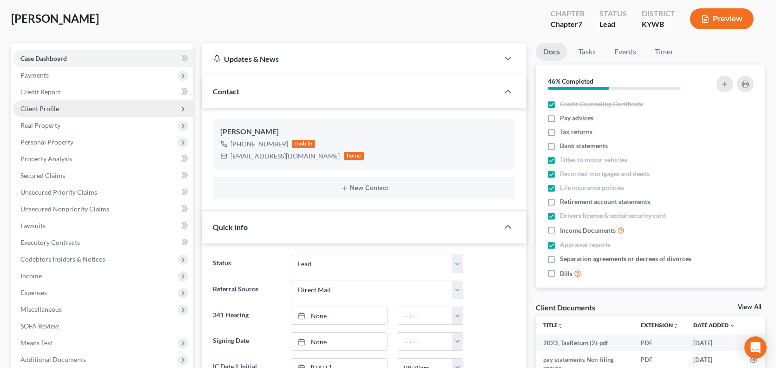
click at [72, 112] on span "Client Profile" at bounding box center [103, 108] width 180 height 17
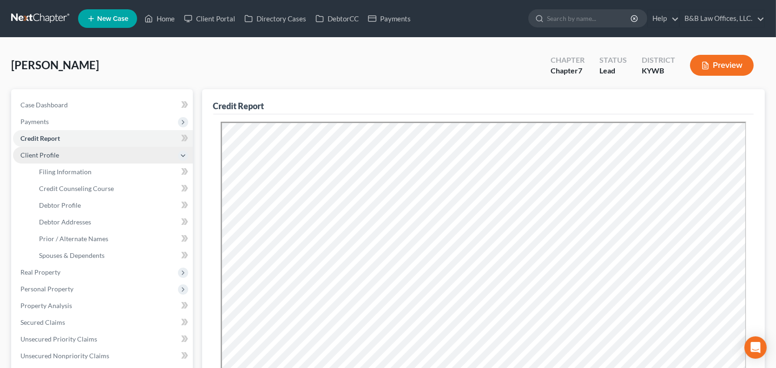
click at [70, 158] on span "Client Profile" at bounding box center [103, 155] width 180 height 17
click at [65, 158] on span "Client Profile" at bounding box center [103, 155] width 180 height 17
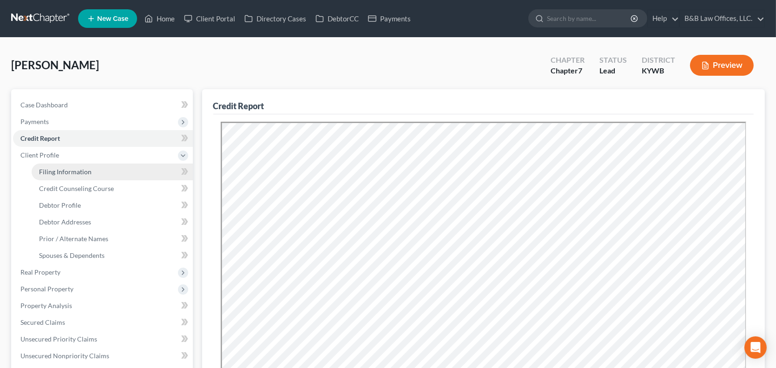
click at [66, 172] on span "Filing Information" at bounding box center [65, 172] width 53 height 8
select select "1"
select select "0"
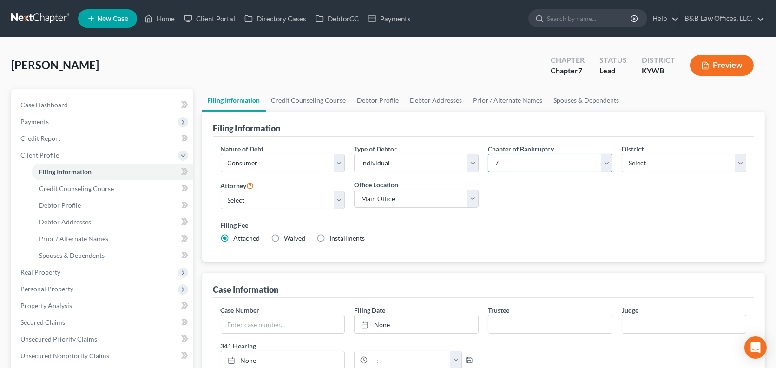
click at [607, 166] on select "Select 7 11 12 13" at bounding box center [550, 163] width 125 height 19
click at [488, 154] on select "Select 7 11 12 13" at bounding box center [550, 163] width 125 height 19
click at [581, 161] on select "Select 7 11 12 13" at bounding box center [550, 163] width 125 height 19
select select "3"
click at [488, 154] on select "Select 7 11 12 13" at bounding box center [550, 163] width 125 height 19
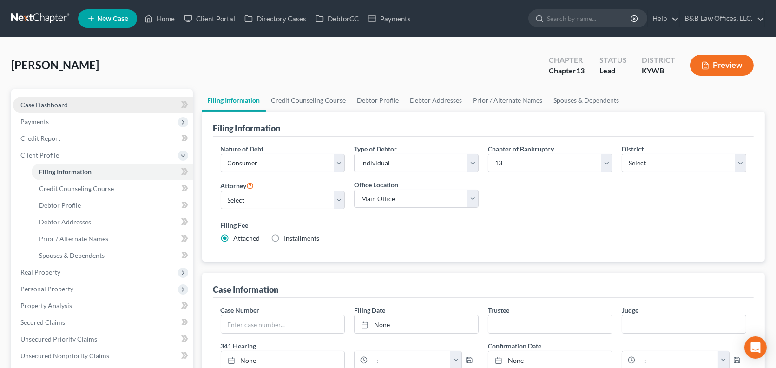
click at [56, 102] on span "Case Dashboard" at bounding box center [43, 105] width 47 height 8
select select "10"
select select "2"
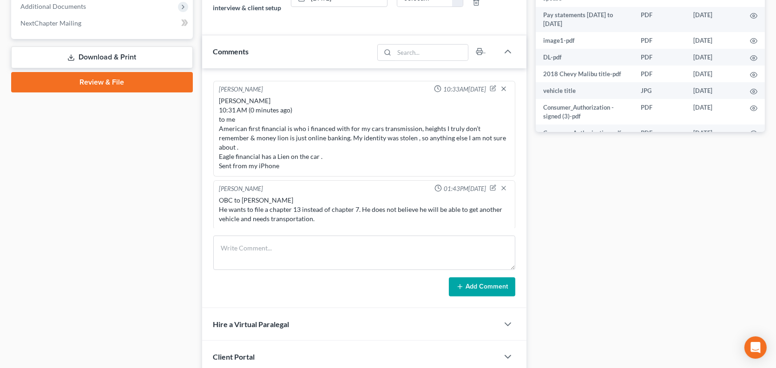
scroll to position [418, 0]
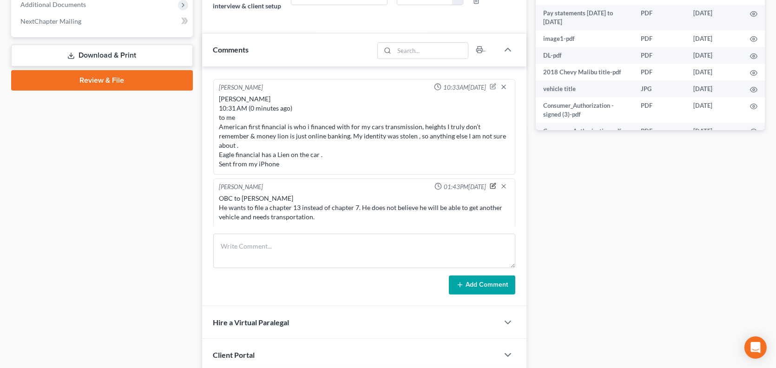
click at [490, 189] on icon "button" at bounding box center [493, 186] width 7 height 7
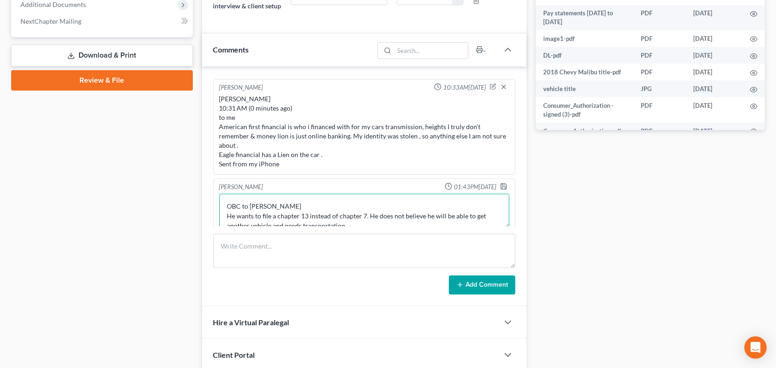
click at [375, 228] on textarea "OBC to Cortez He wants to file a chapter 13 instead of chapter 7. He does not b…" at bounding box center [364, 211] width 290 height 34
type textarea "OBC to Cortez He wants to file a chapter 13 instead of chapter 7. He does not b…"
click at [500, 190] on icon "button" at bounding box center [503, 186] width 7 height 7
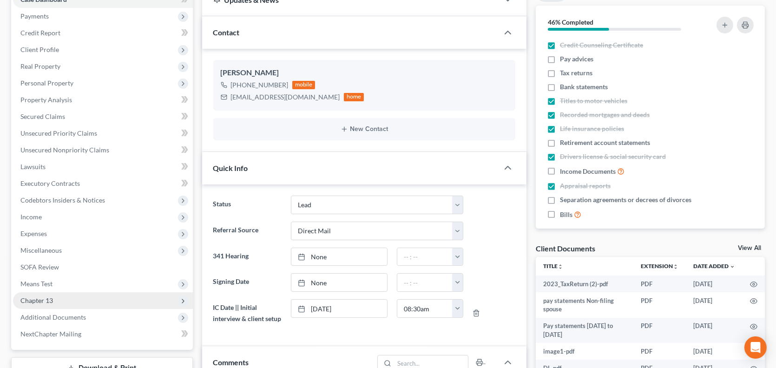
scroll to position [0, 0]
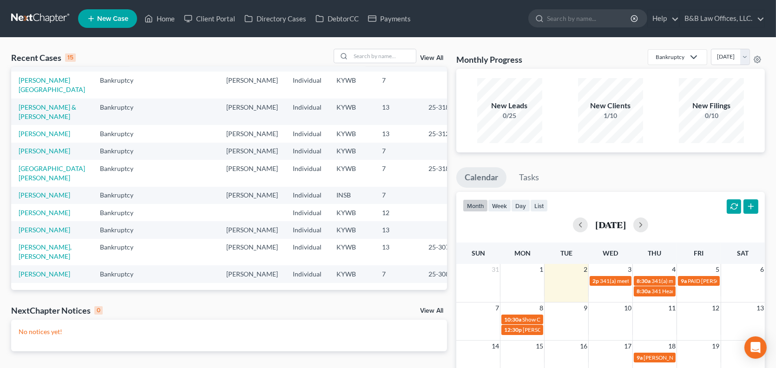
scroll to position [139, 0]
click at [33, 199] on link "[PERSON_NAME]" at bounding box center [45, 195] width 52 height 8
select select "6"
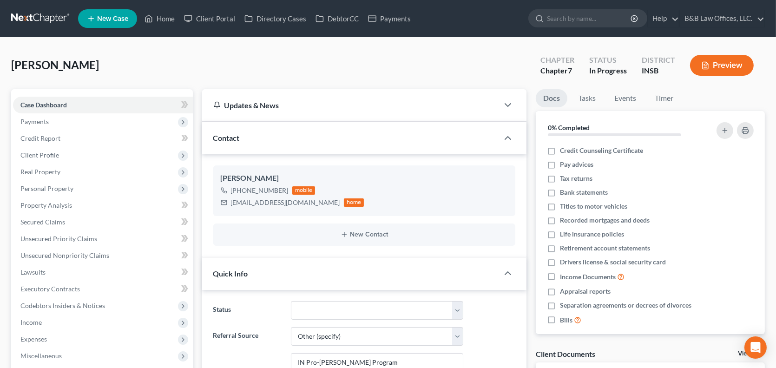
scroll to position [1445, 0]
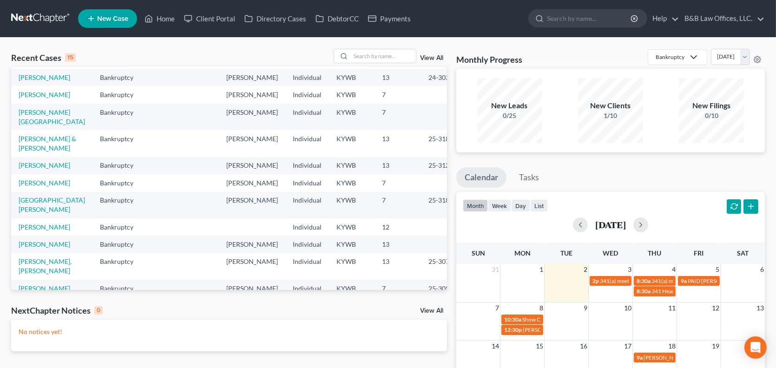
scroll to position [93, 0]
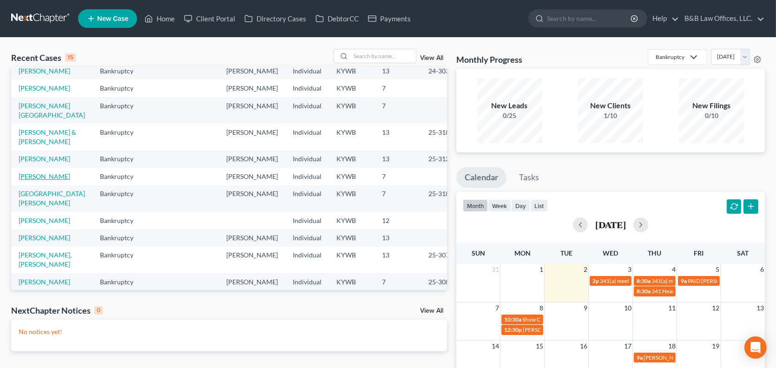
click at [51, 180] on link "[PERSON_NAME]" at bounding box center [45, 176] width 52 height 8
select select "2"
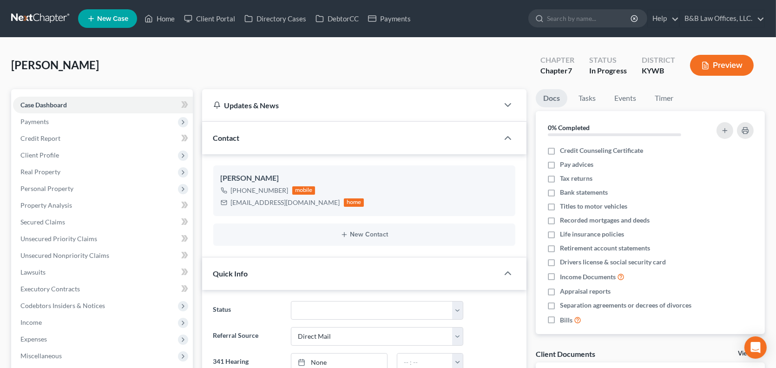
scroll to position [1405, 0]
